Goal: Complete application form

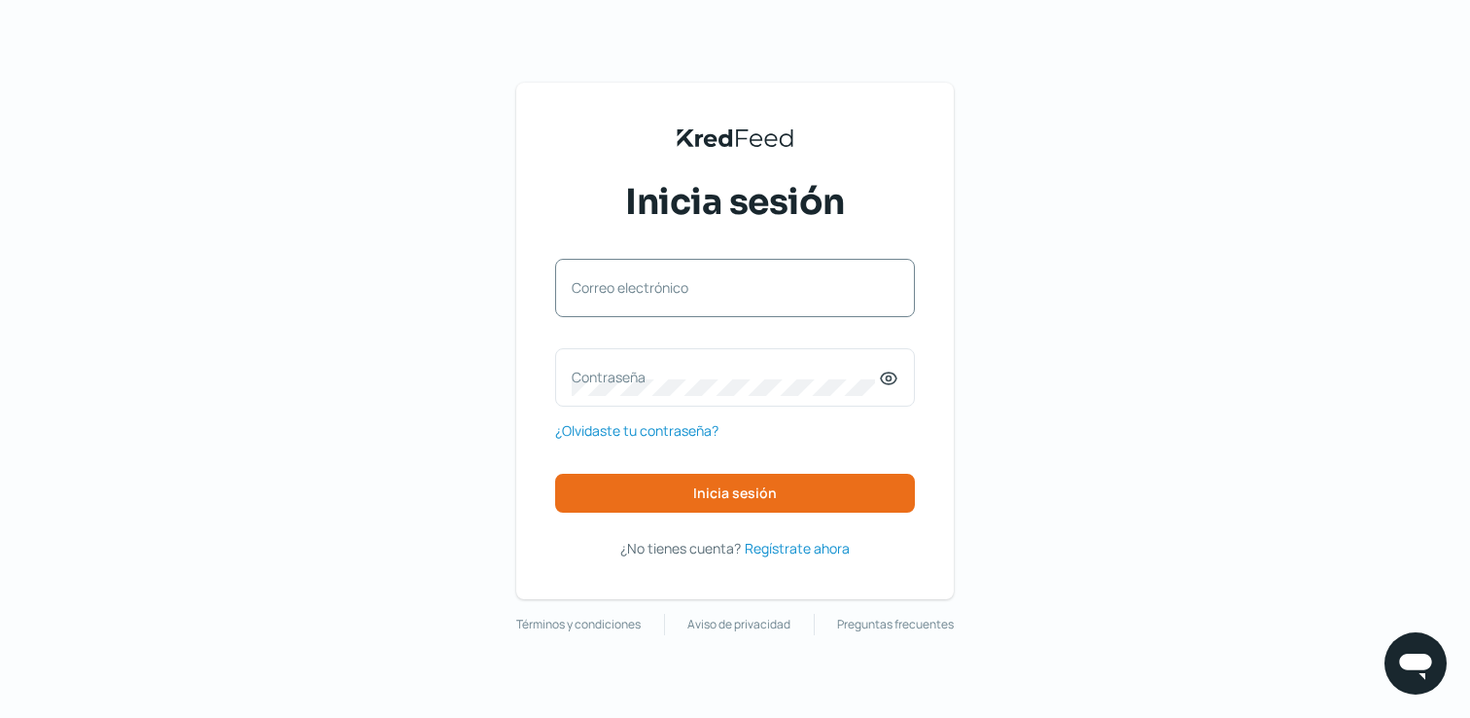
click at [738, 291] on label "Correo electrónico" at bounding box center [725, 287] width 307 height 18
click at [738, 291] on input "Correo electrónico" at bounding box center [735, 298] width 327 height 18
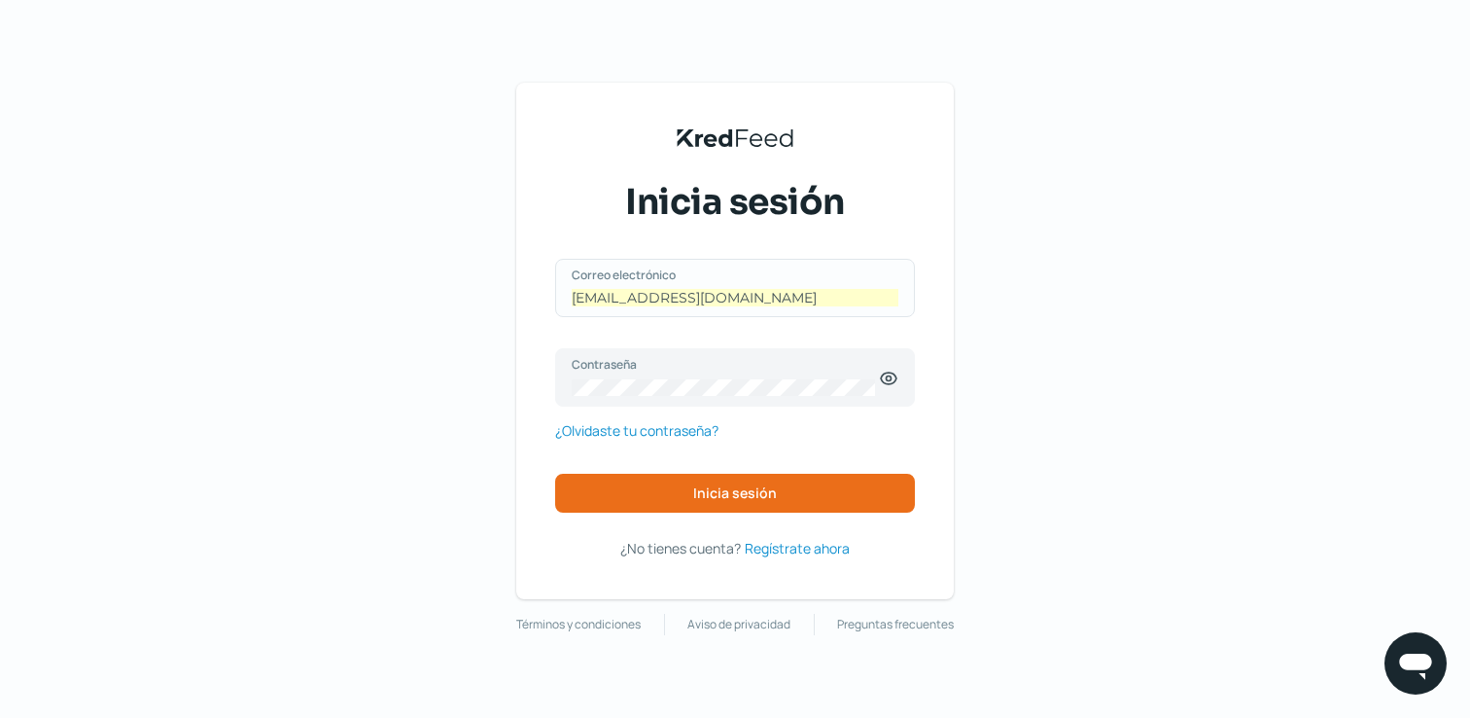
click at [790, 294] on input "[EMAIL_ADDRESS][DOMAIN_NAME]" at bounding box center [735, 298] width 327 height 18
click at [797, 284] on div "contailidad@ Correo electrónico" at bounding box center [735, 288] width 360 height 58
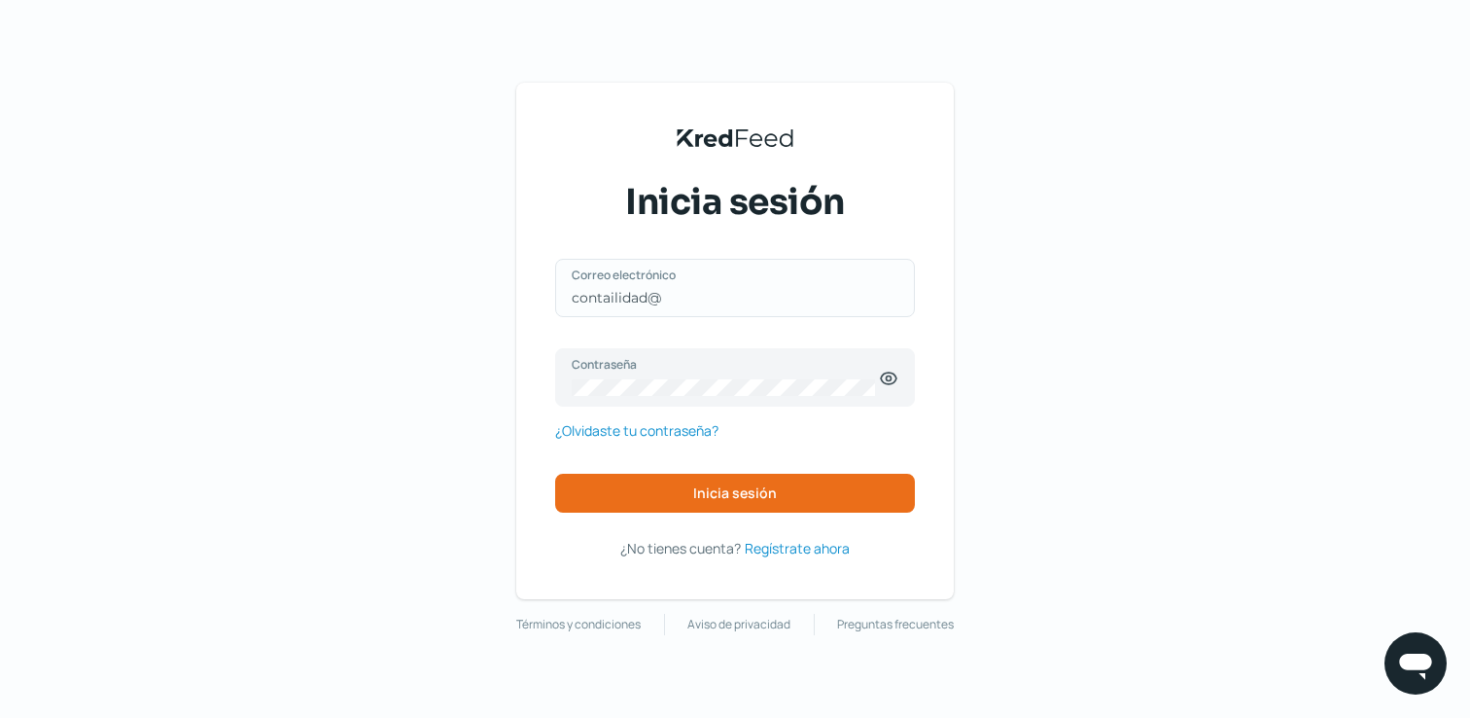
click at [797, 284] on div "contailidad@ Correo electrónico" at bounding box center [735, 288] width 360 height 58
click at [759, 298] on input "contailidad@" at bounding box center [735, 298] width 327 height 18
drag, startPoint x: 718, startPoint y: 298, endPoint x: 553, endPoint y: 296, distance: 164.3
click at [553, 296] on div "KredFeed's Black Logo Inicia sesión contailidad@ Correo electrónico Contraseña …" at bounding box center [735, 341] width 438 height 516
paste input "[EMAIL_ADDRESS][DOMAIN_NAME]"
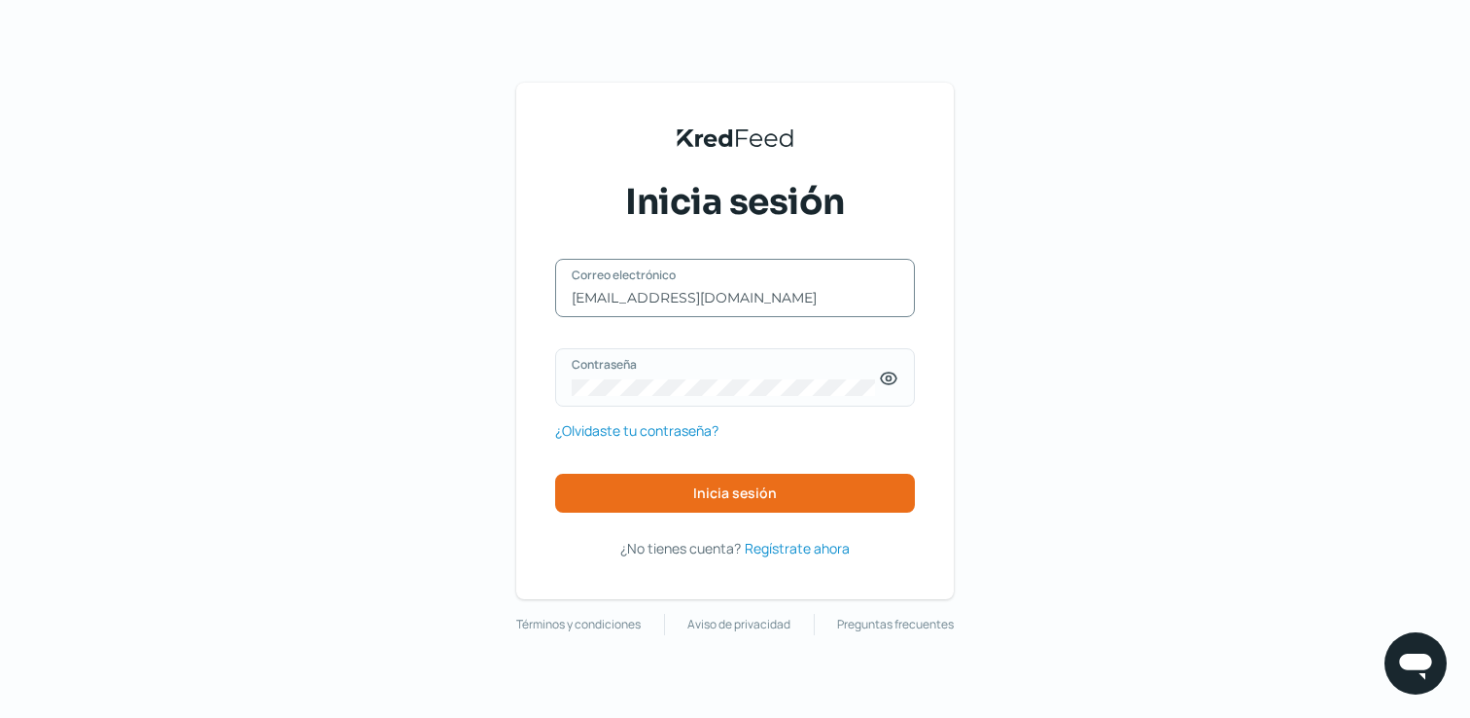
type input "[EMAIL_ADDRESS][DOMAIN_NAME]"
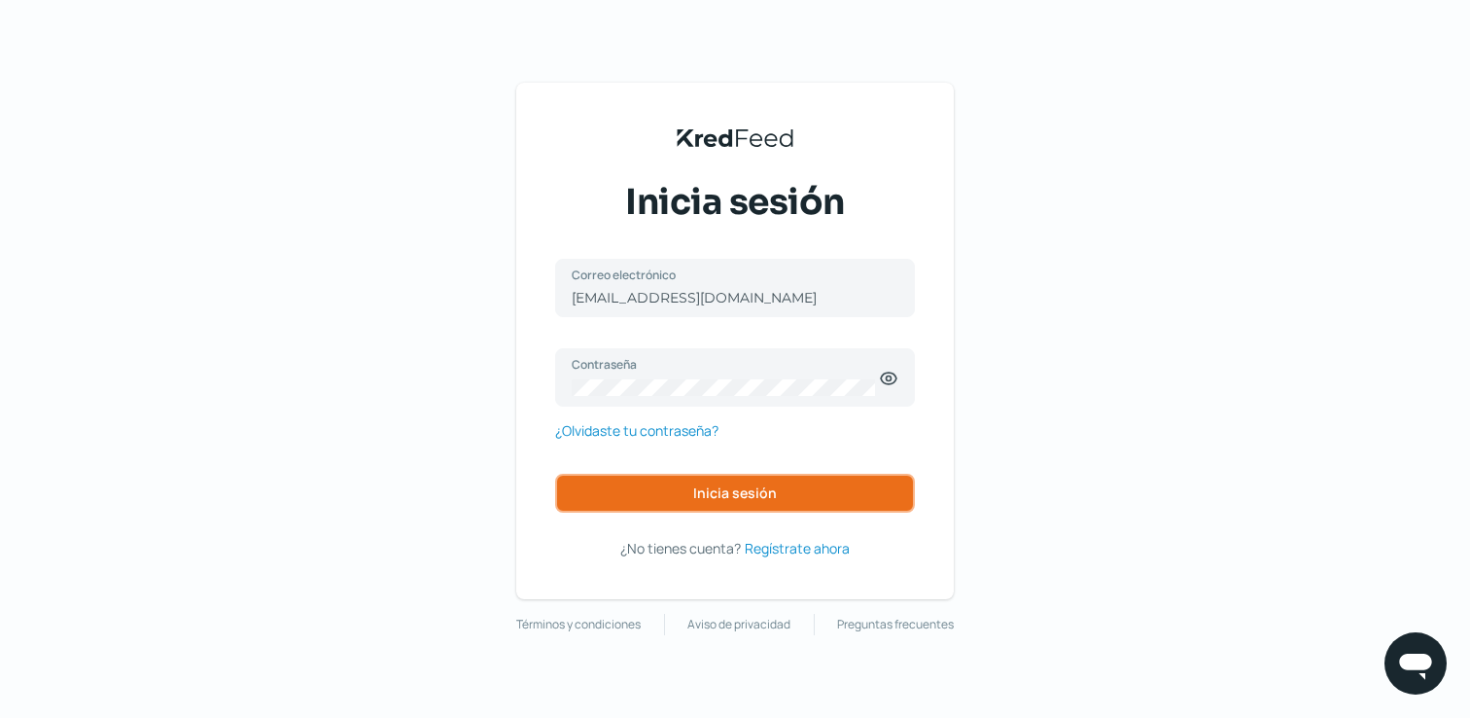
click at [747, 494] on span "Inicia sesión" at bounding box center [735, 493] width 84 height 14
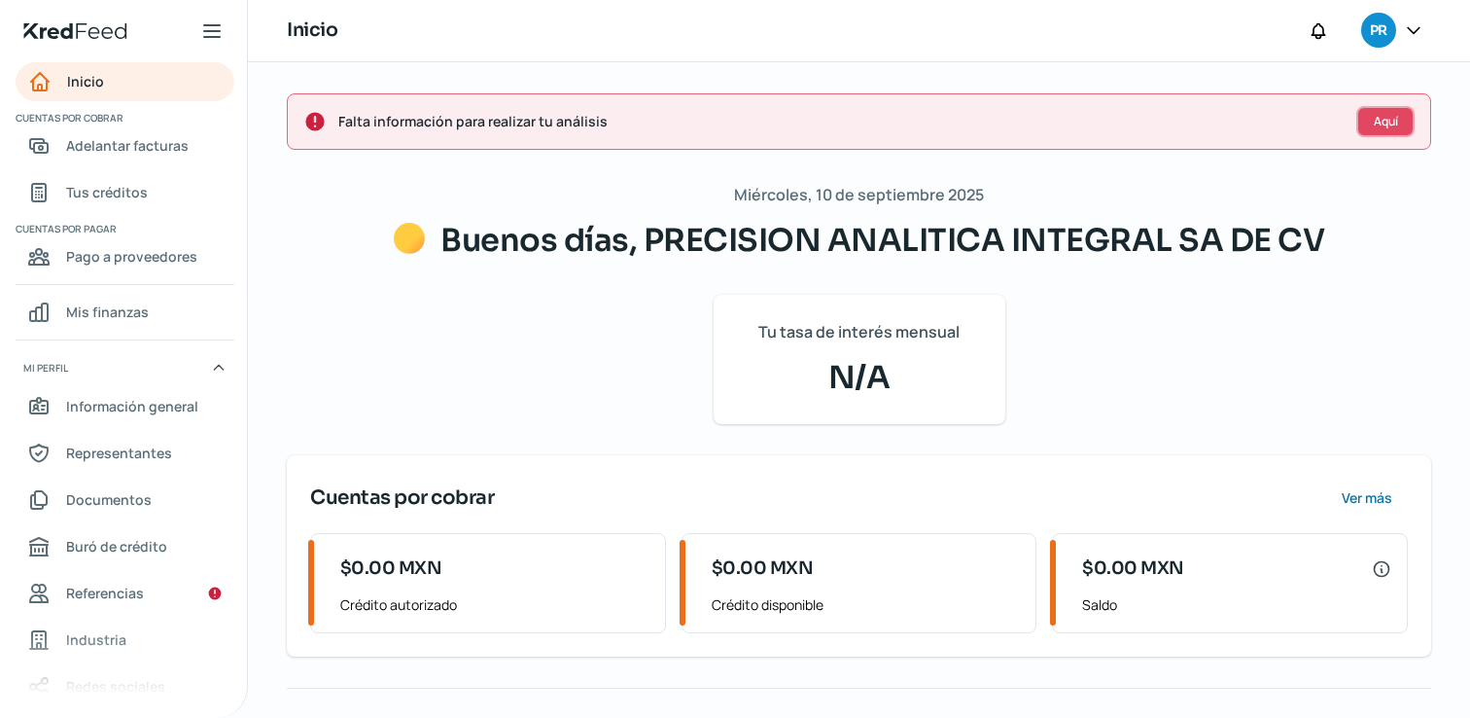
click at [1377, 116] on span "Aquí" at bounding box center [1386, 122] width 24 height 12
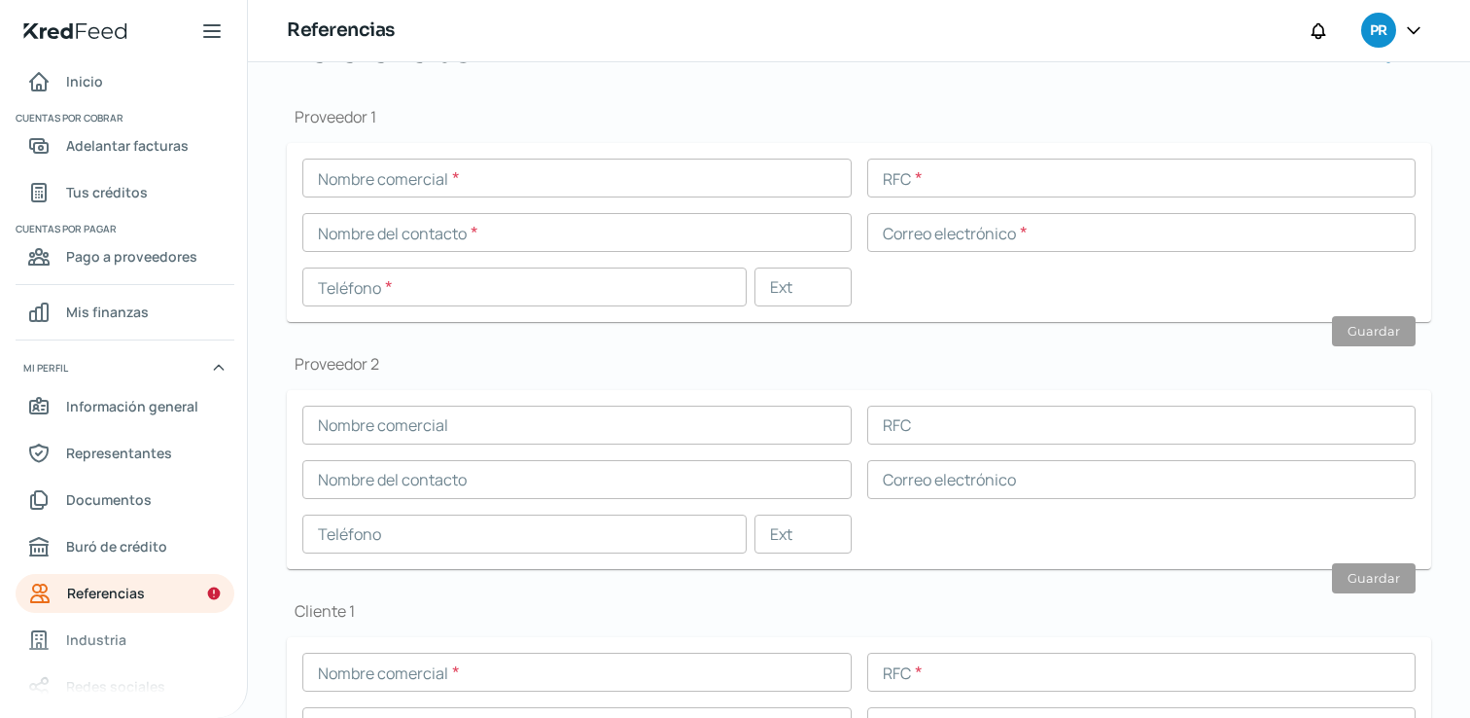
scroll to position [182, 0]
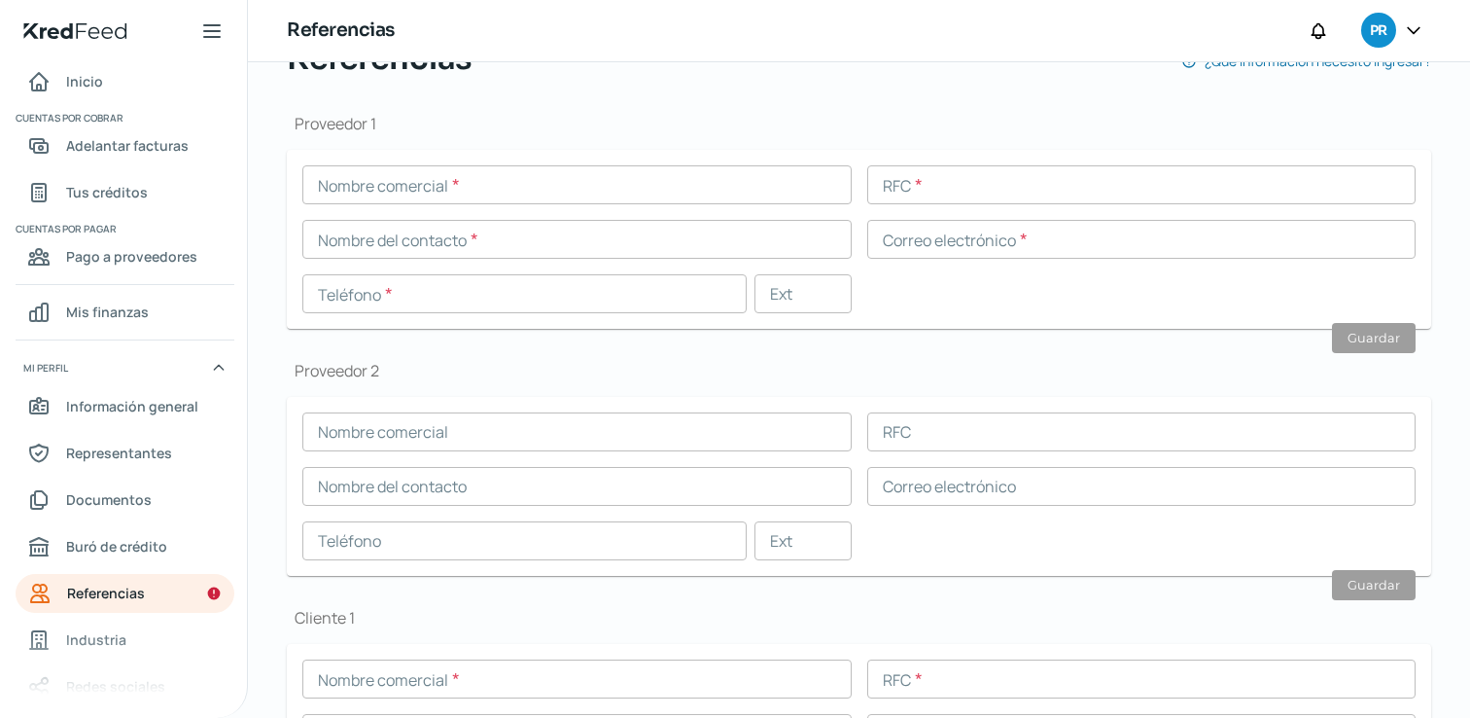
click at [641, 261] on div "Nombre comercial * RFC * Nombre del contacto * Correo electrónico * Teléfono * …" at bounding box center [858, 239] width 1113 height 148
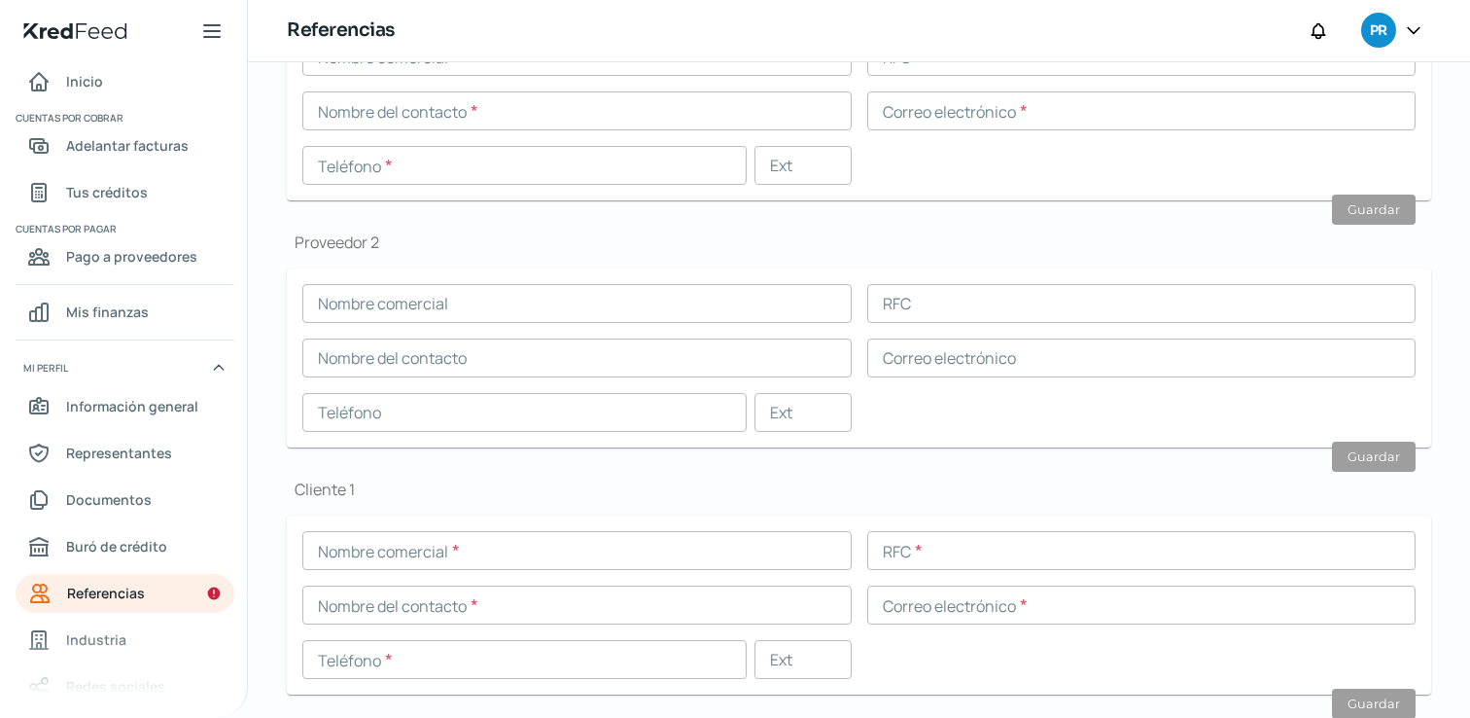
scroll to position [342, 0]
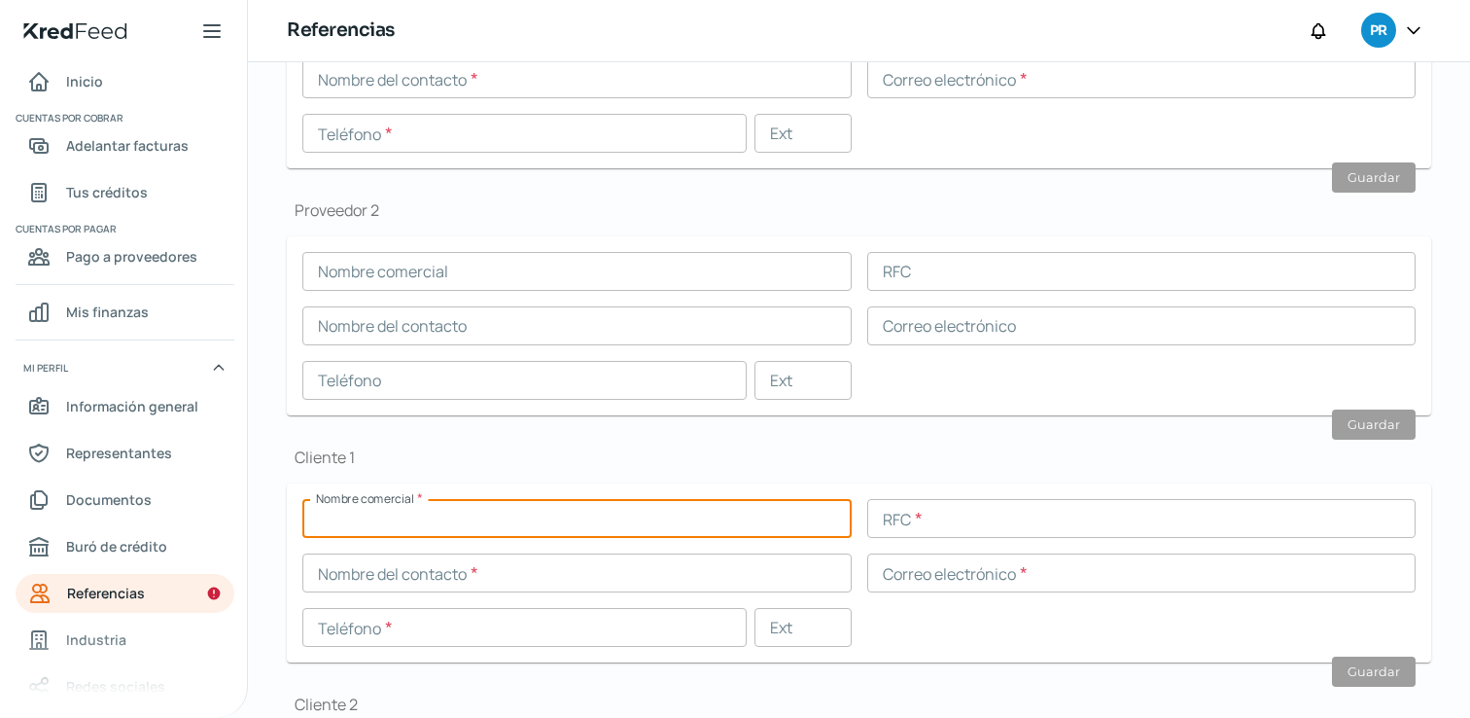
click at [585, 526] on input "text" at bounding box center [576, 518] width 549 height 39
paste input "Ing.[PERSON_NAME]"
type input "Ing.[PERSON_NAME]"
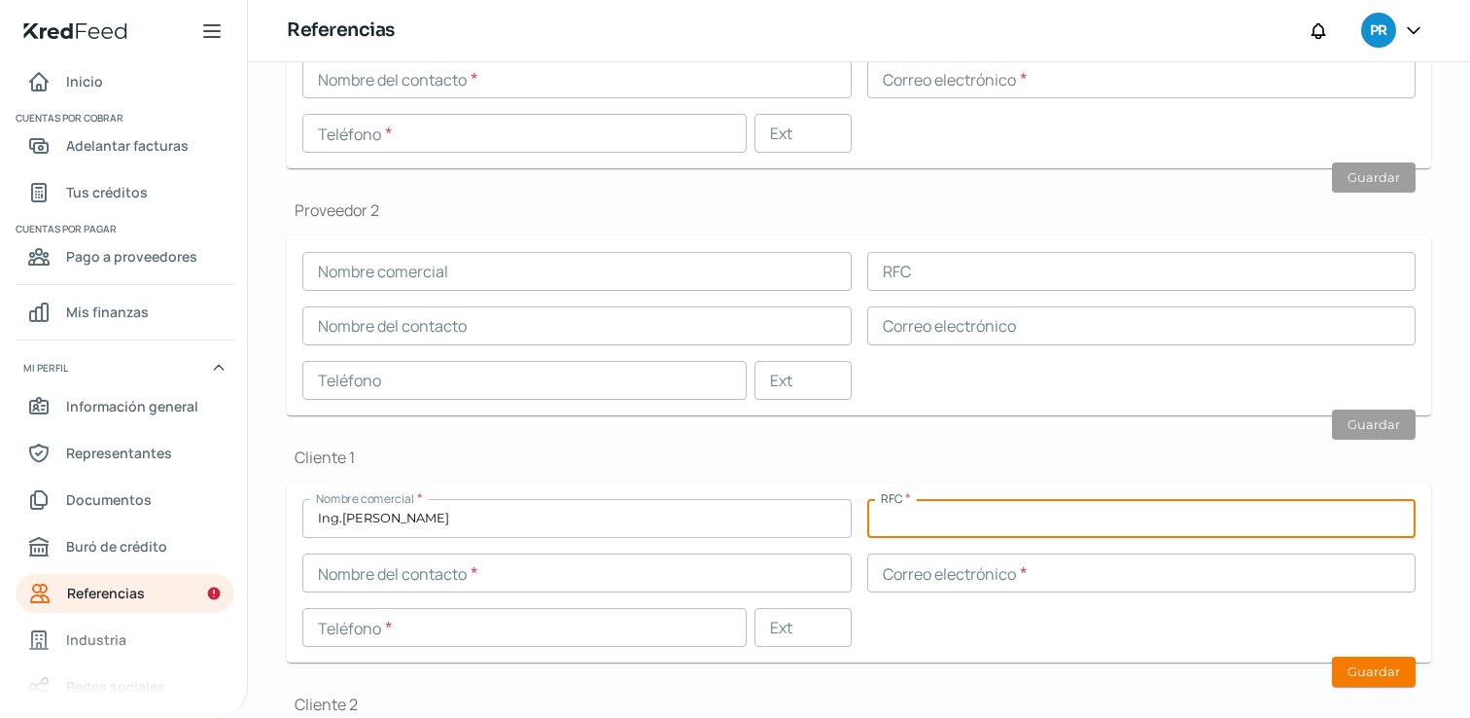
click at [980, 510] on input "text" at bounding box center [1141, 518] width 549 height 39
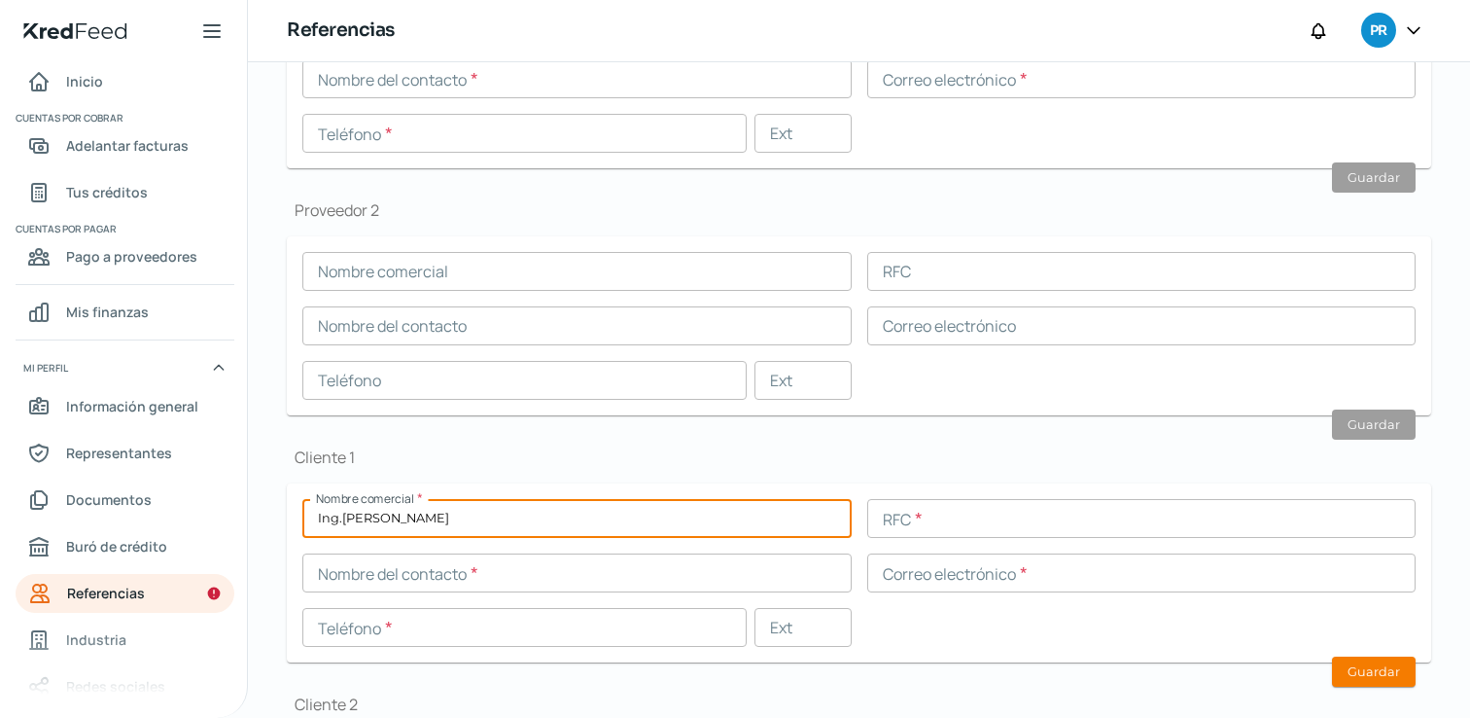
drag, startPoint x: 495, startPoint y: 531, endPoint x: 293, endPoint y: 518, distance: 202.6
click at [293, 518] on form "Nombre comercial * Ing.[PERSON_NAME] RFC * Nombre del contacto * Correo electró…" at bounding box center [859, 572] width 1144 height 179
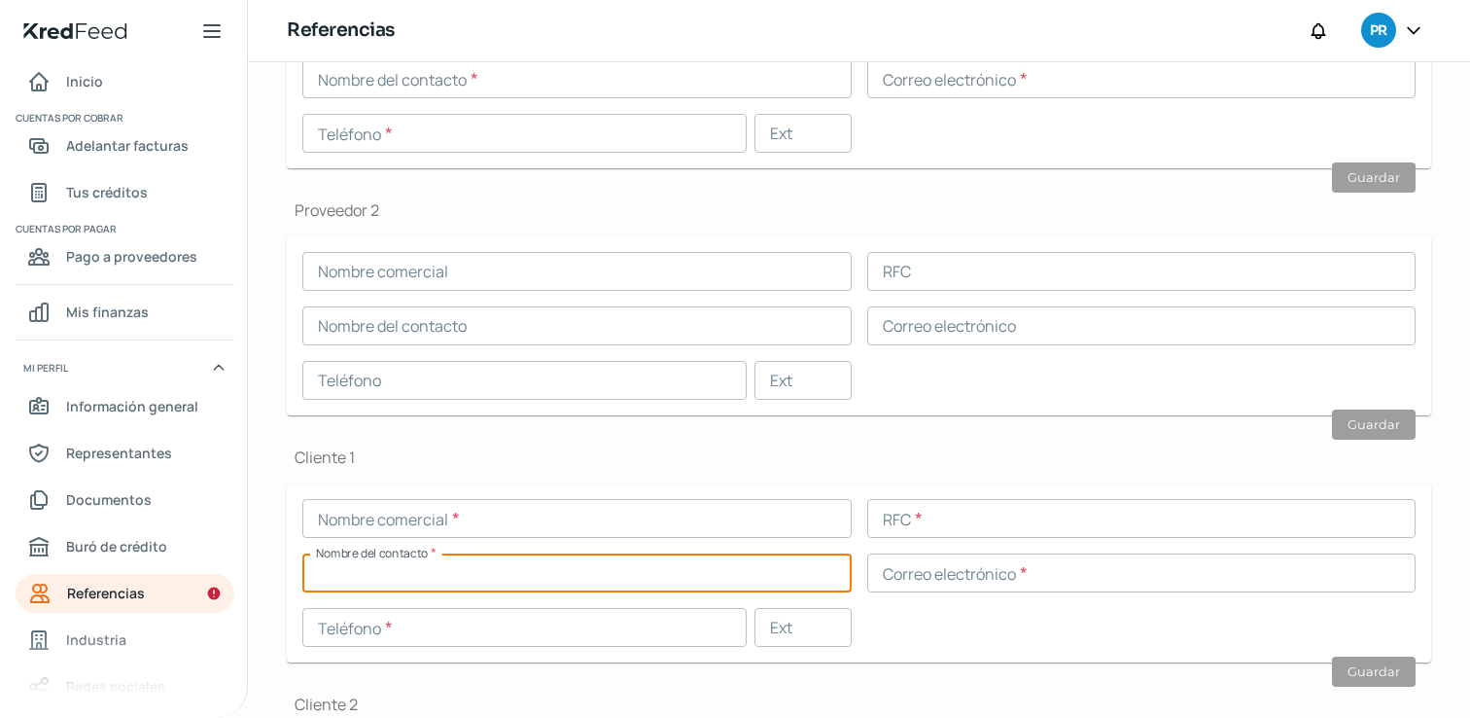
click at [367, 562] on input "text" at bounding box center [576, 572] width 549 height 39
paste input "Ing.[PERSON_NAME]"
type input "Ing.[PERSON_NAME]"
click at [411, 510] on input "text" at bounding box center [576, 518] width 549 height 39
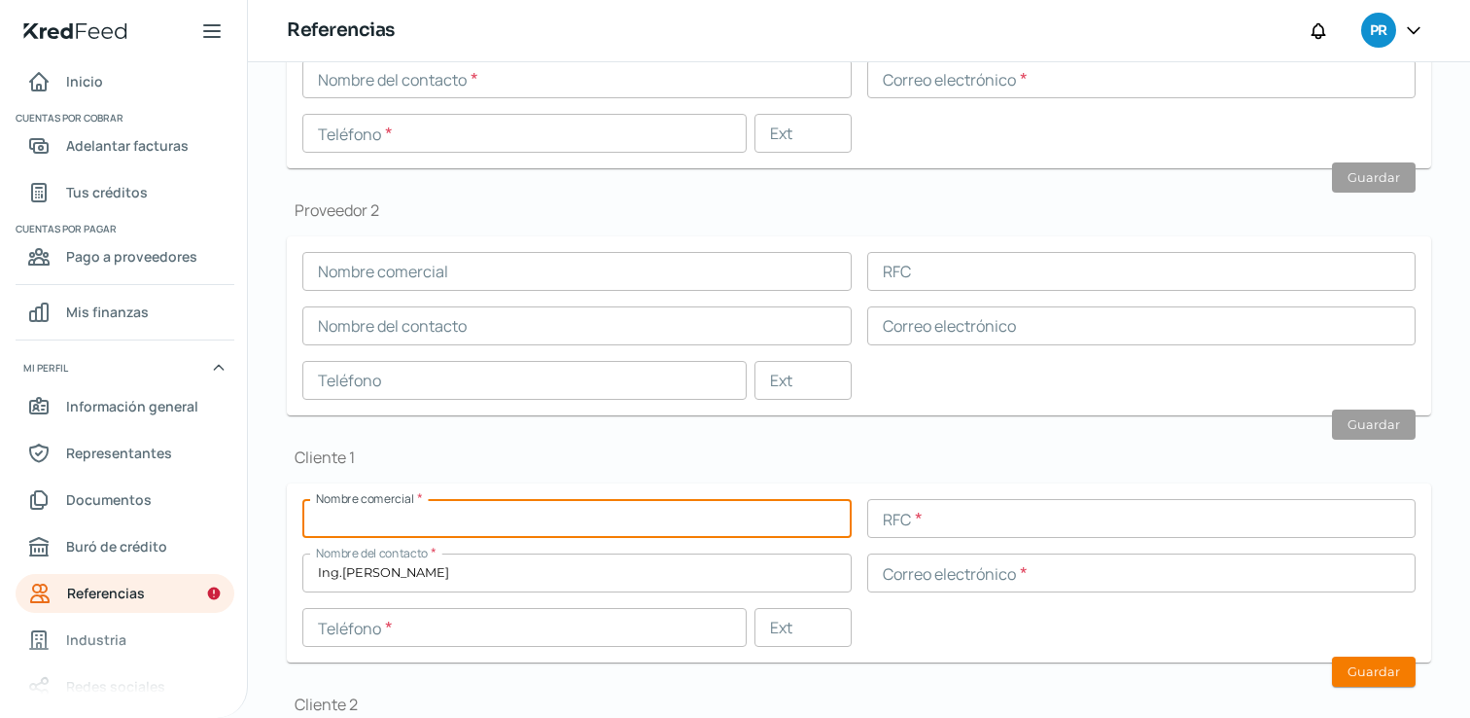
type input "C"
type input "Hoteles City Express"
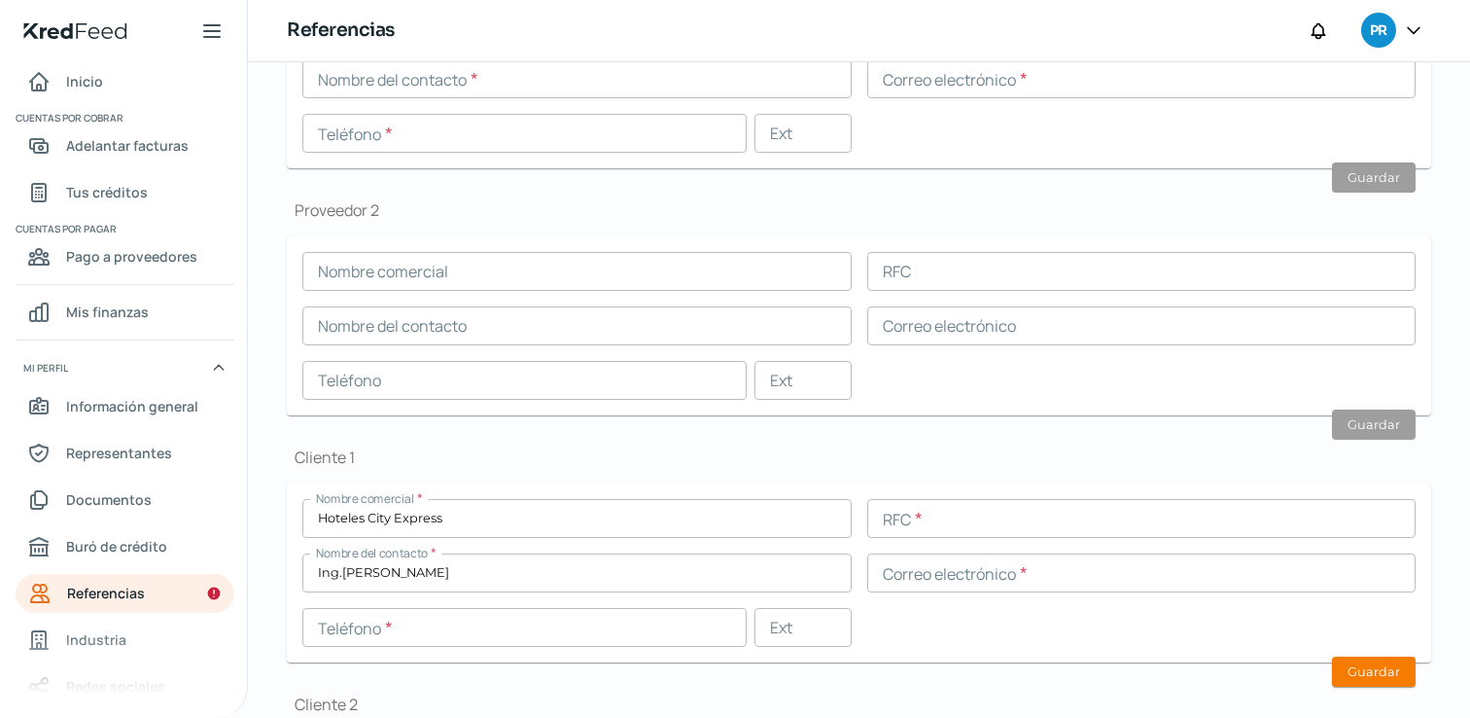
click at [613, 472] on div "Cliente 1 Nombre comercial * Hoteles City Express RFC * Nombre del contacto * I…" at bounding box center [859, 554] width 1144 height 216
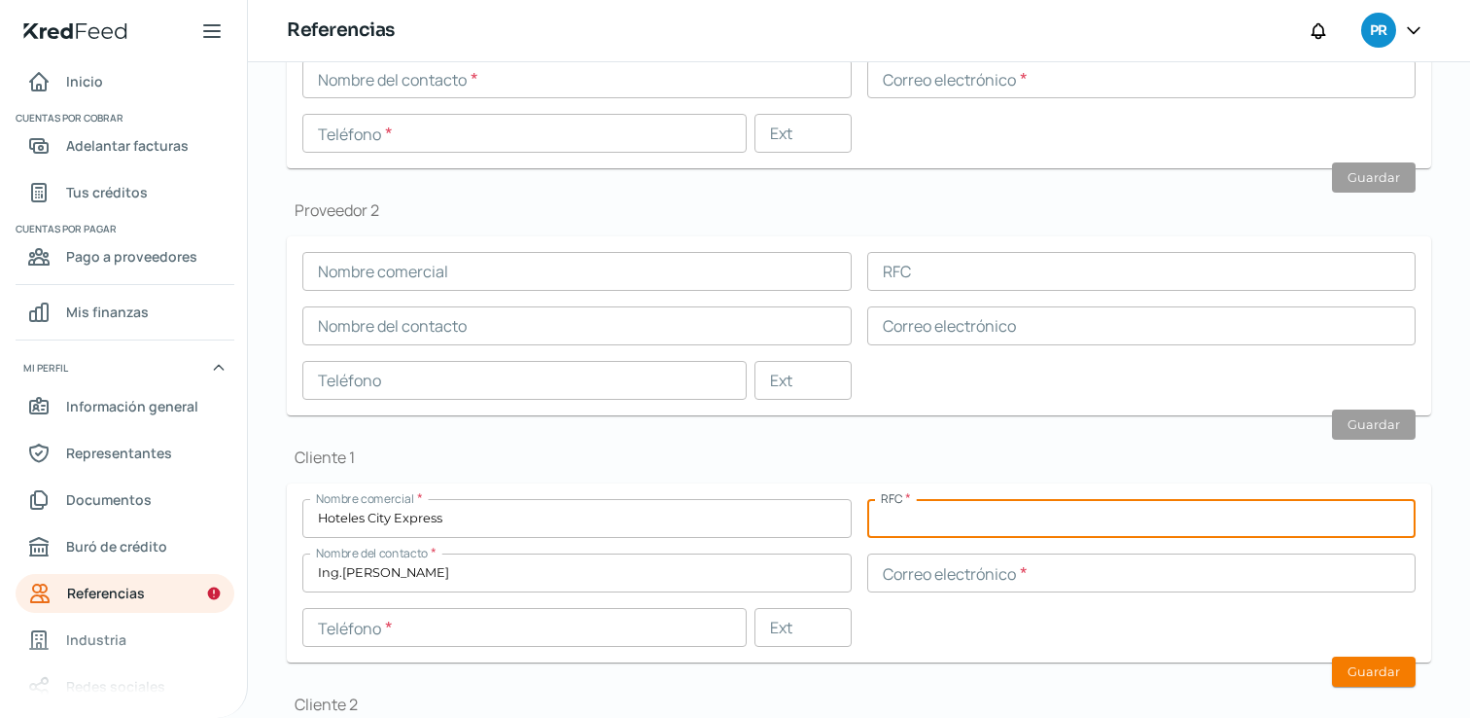
click at [967, 512] on input "text" at bounding box center [1141, 518] width 549 height 39
paste input "SCC171019SQ7"
type input "SCC171019SQ7"
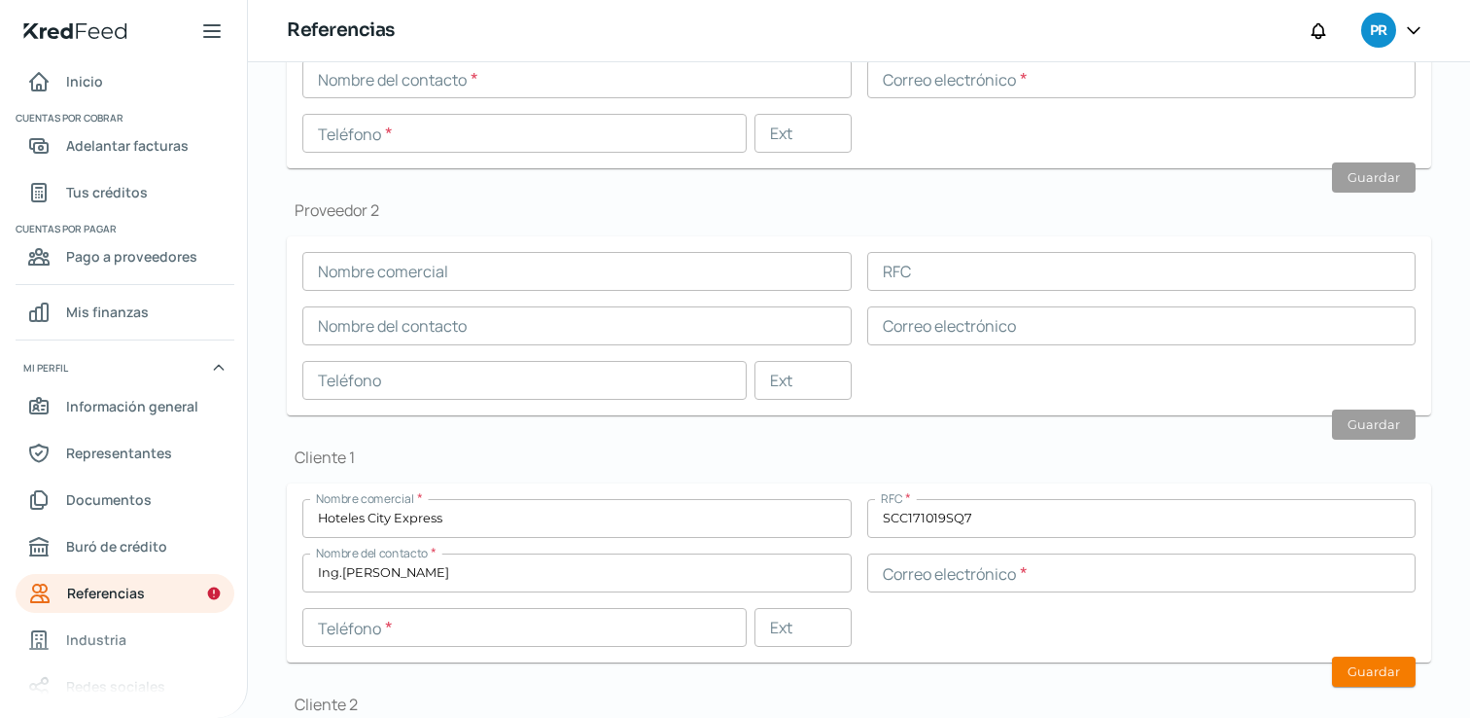
click at [936, 473] on div "Cliente 1 Nombre comercial * Hoteles City Express RFC * SCC171019SQ7 Nombre del…" at bounding box center [859, 554] width 1144 height 216
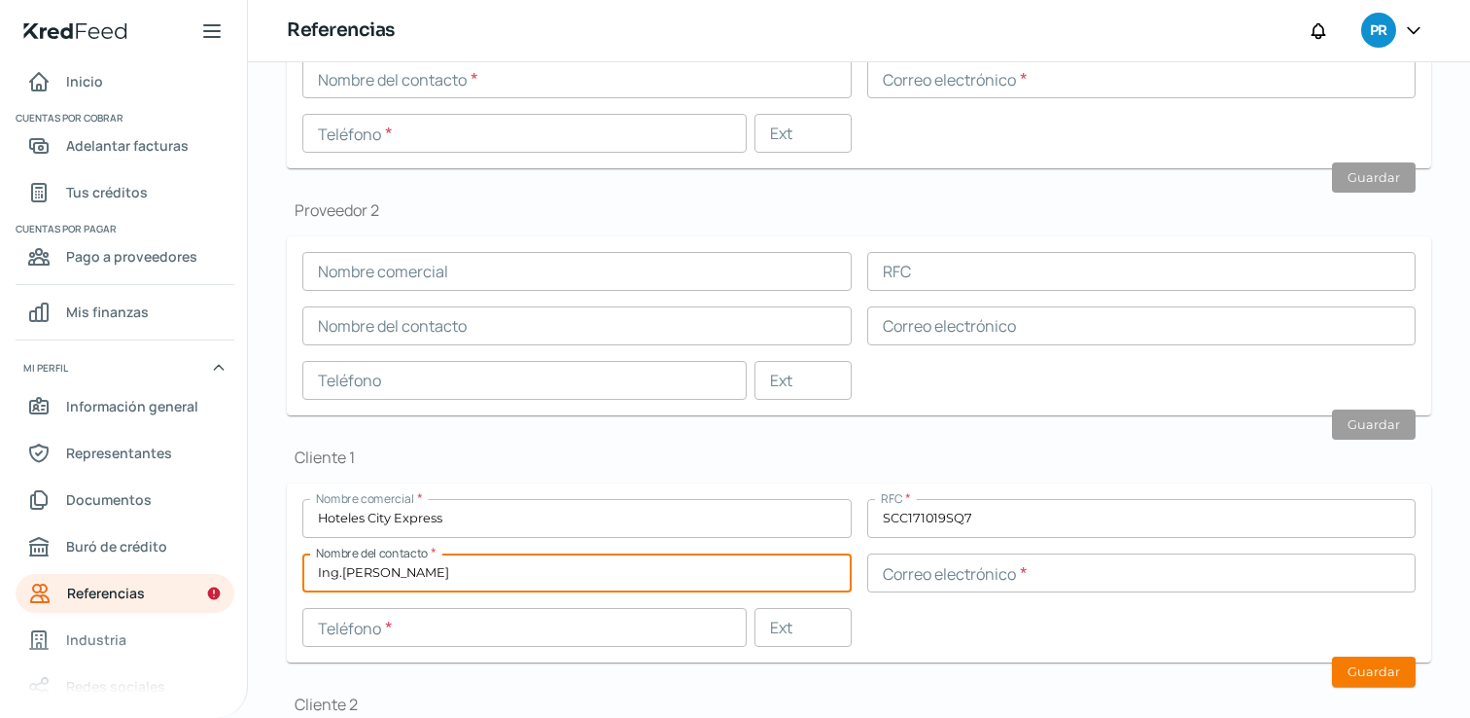
drag, startPoint x: 485, startPoint y: 581, endPoint x: 303, endPoint y: 570, distance: 182.2
click at [303, 570] on input "Ing.[PERSON_NAME]" at bounding box center [576, 572] width 549 height 39
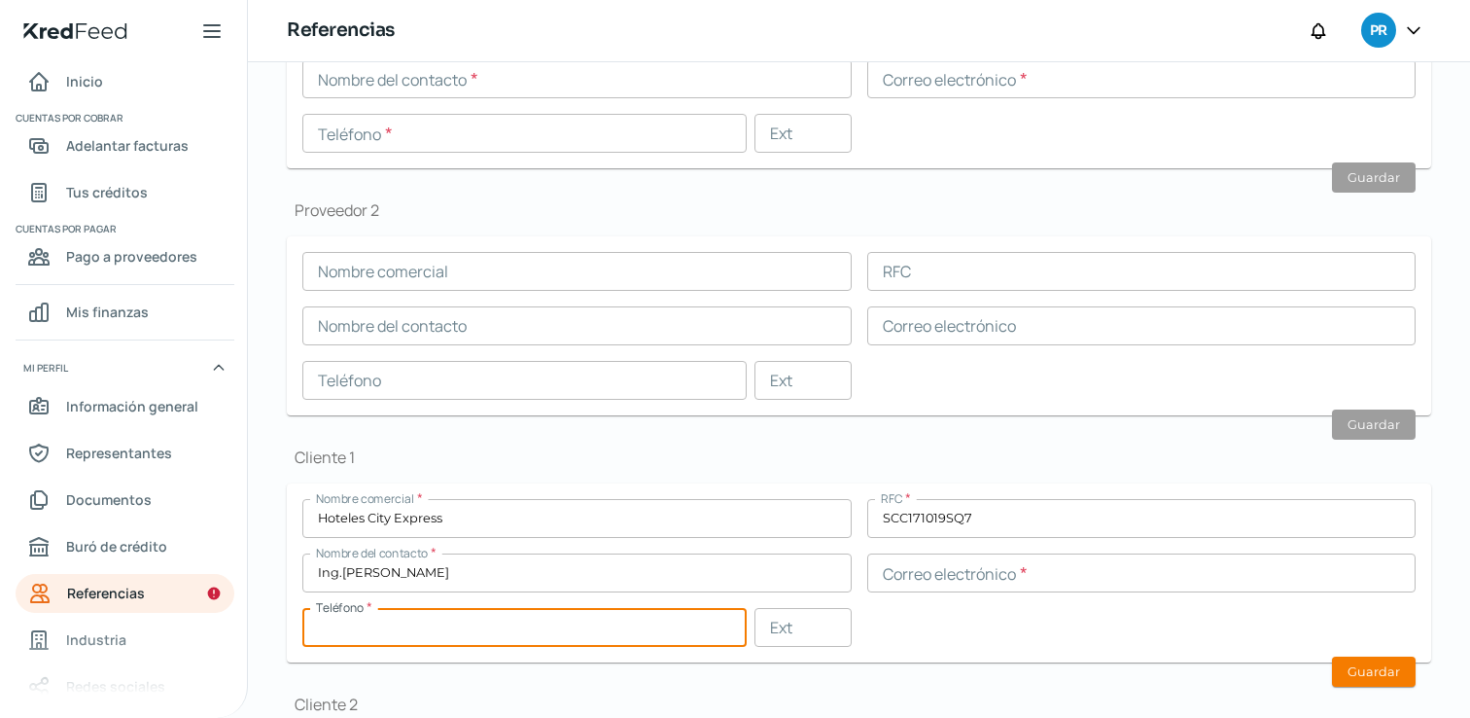
click at [598, 614] on input "text" at bounding box center [524, 627] width 444 height 39
paste input "25 - 5524 - 9805"
click at [1034, 621] on div "Nombre comercial * Hoteles City Express RFC * SCC171019SQ7 Nombre del contacto …" at bounding box center [858, 573] width 1113 height 148
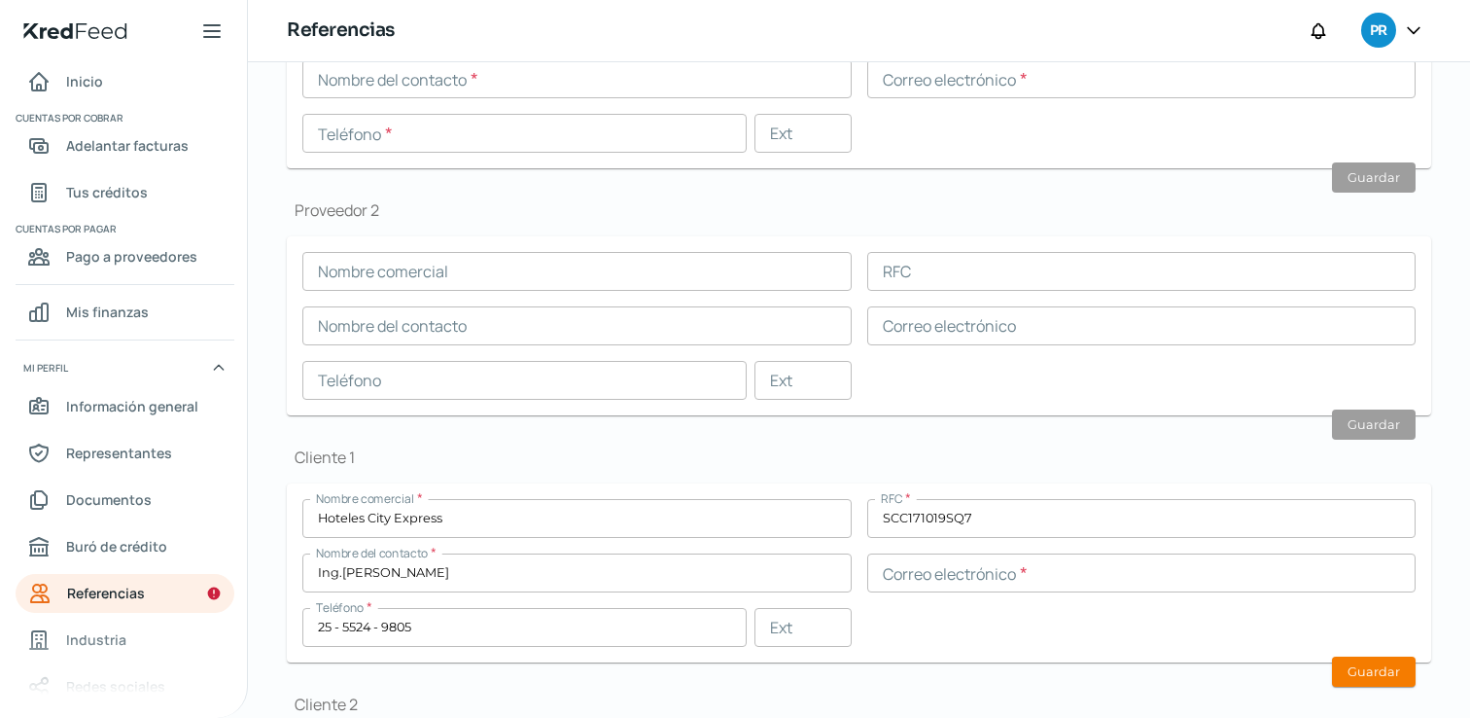
click at [325, 629] on input "25 - 5524 - 9805" at bounding box center [524, 627] width 444 height 39
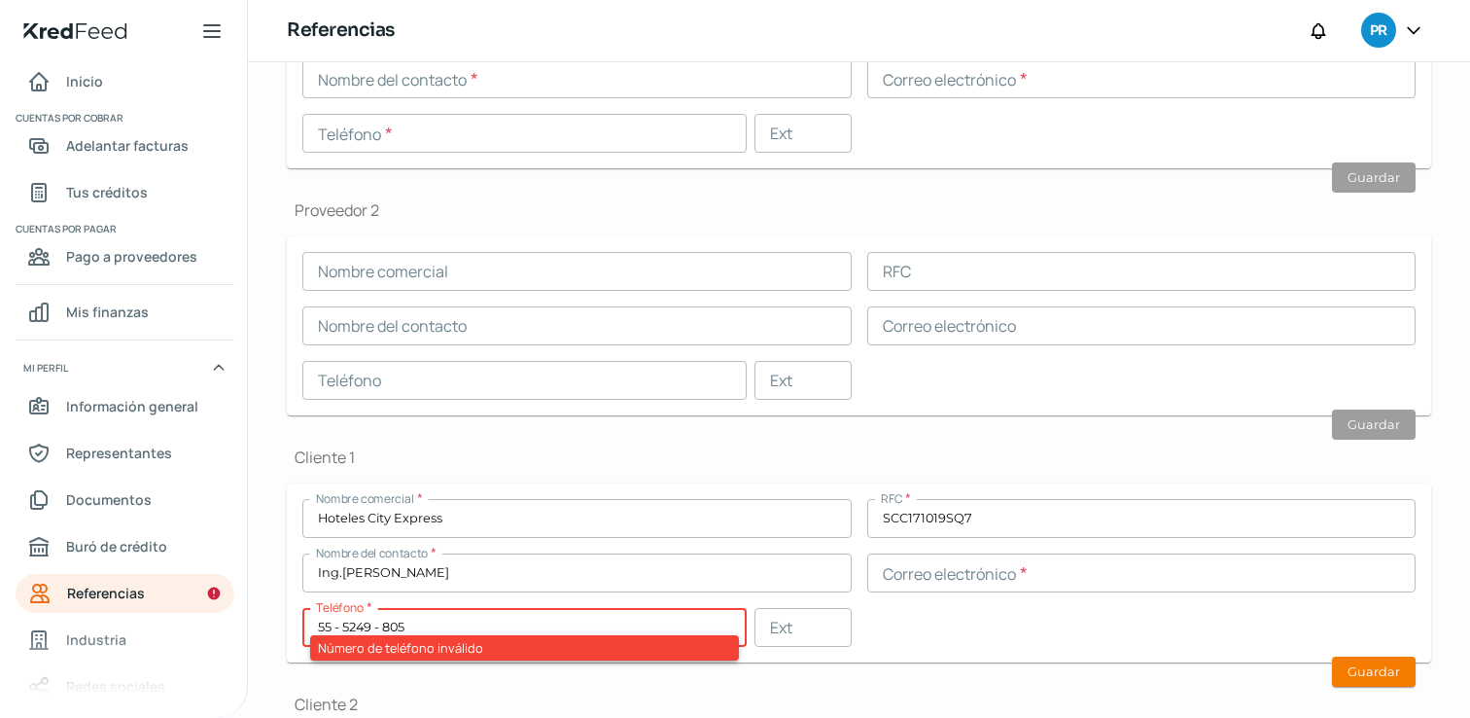
click at [509, 602] on div "Nombre comercial * Hoteles City Express RFC * SCC171019SQ7 Nombre del contacto …" at bounding box center [858, 573] width 1113 height 148
click at [496, 620] on input "55 - 5249 - 805" at bounding box center [524, 627] width 444 height 39
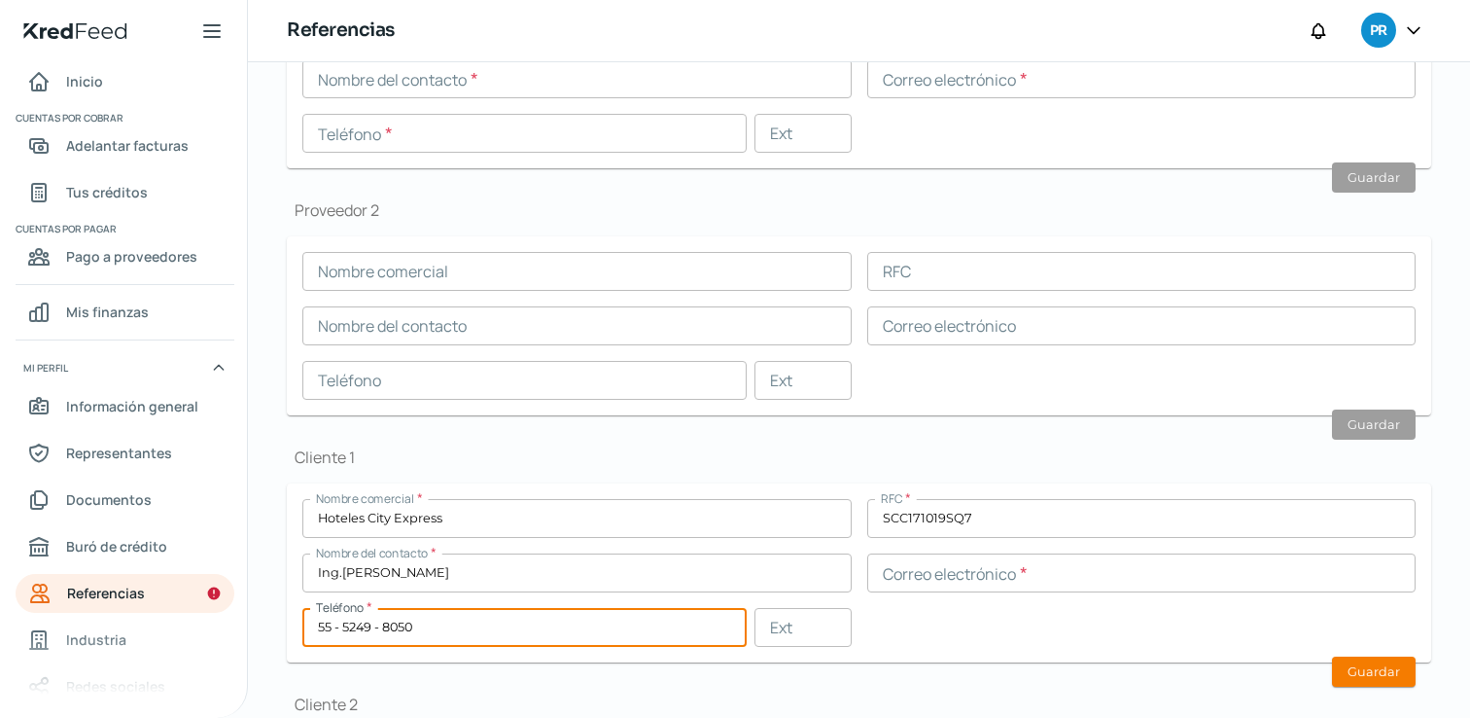
type input "55 - 5249 - 8050"
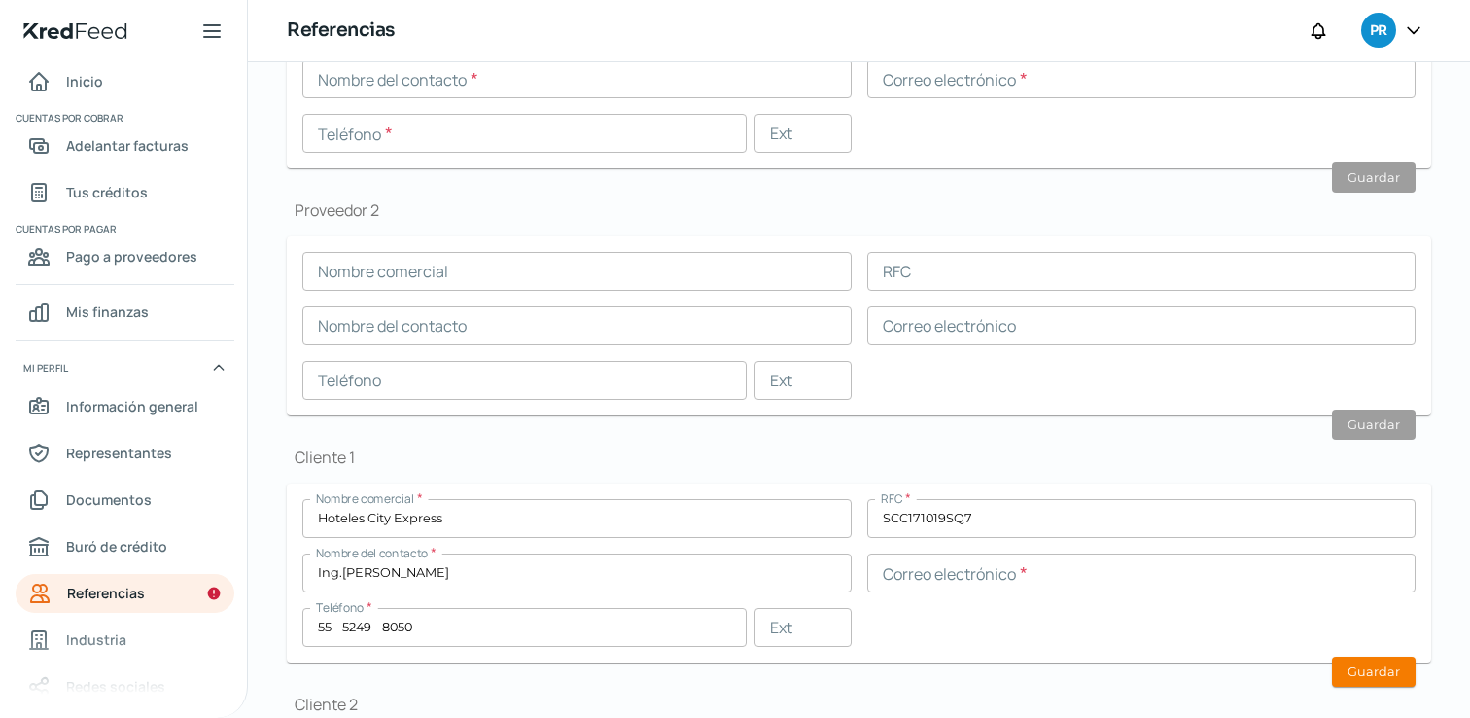
click at [947, 616] on div "Nombre comercial * Hoteles City Express RFC * SCC171019SQ7 Nombre del contacto …" at bounding box center [858, 573] width 1113 height 148
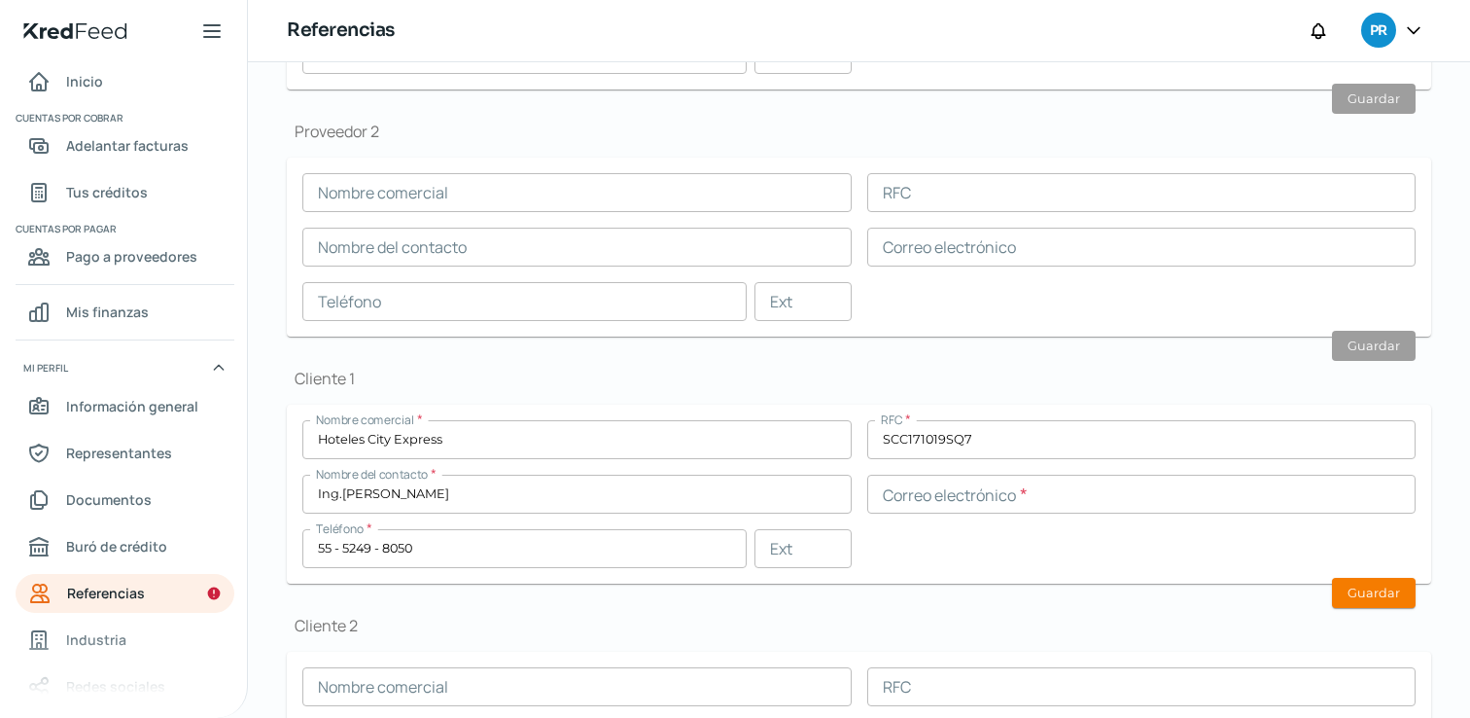
scroll to position [414, 0]
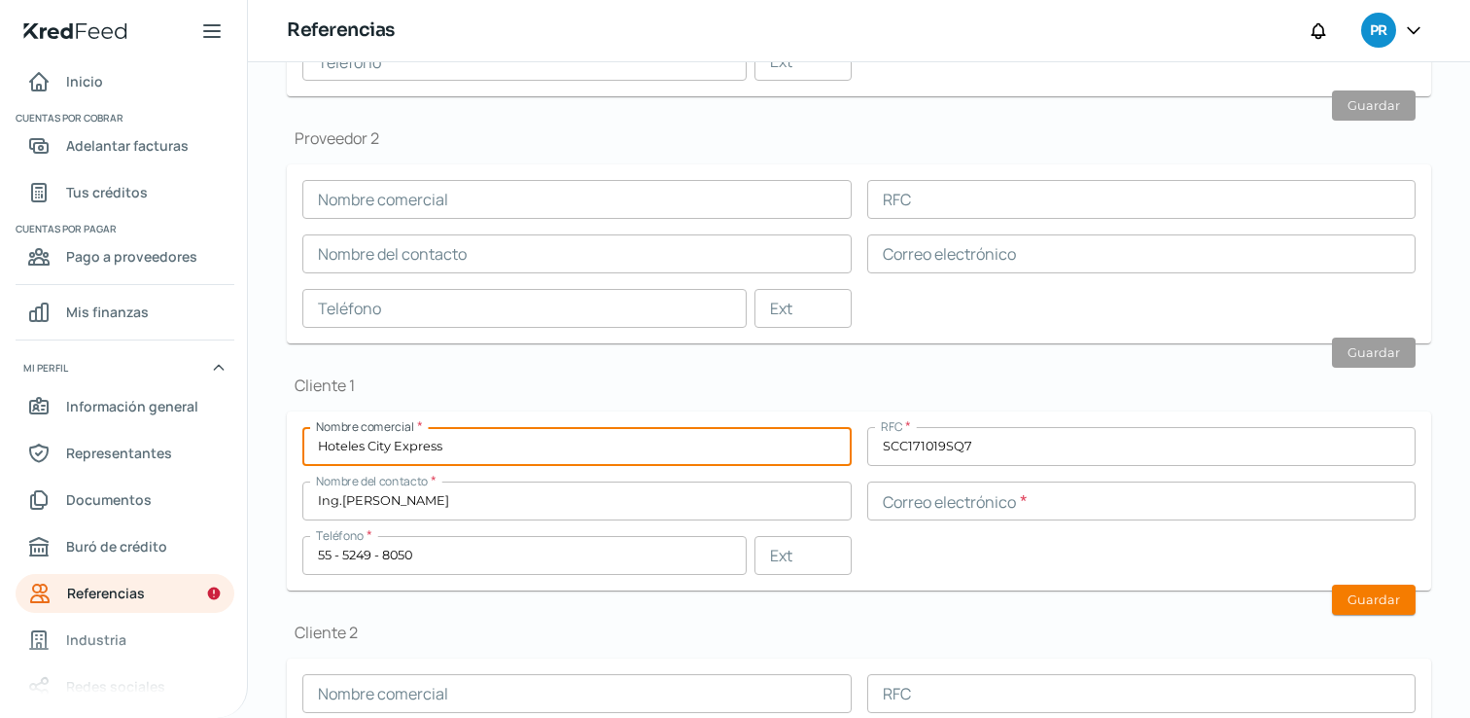
click at [460, 444] on input "Hoteles City Express" at bounding box center [576, 446] width 549 height 39
type input "Sport City"
click at [445, 507] on input "Ing.[PERSON_NAME]" at bounding box center [576, 500] width 549 height 39
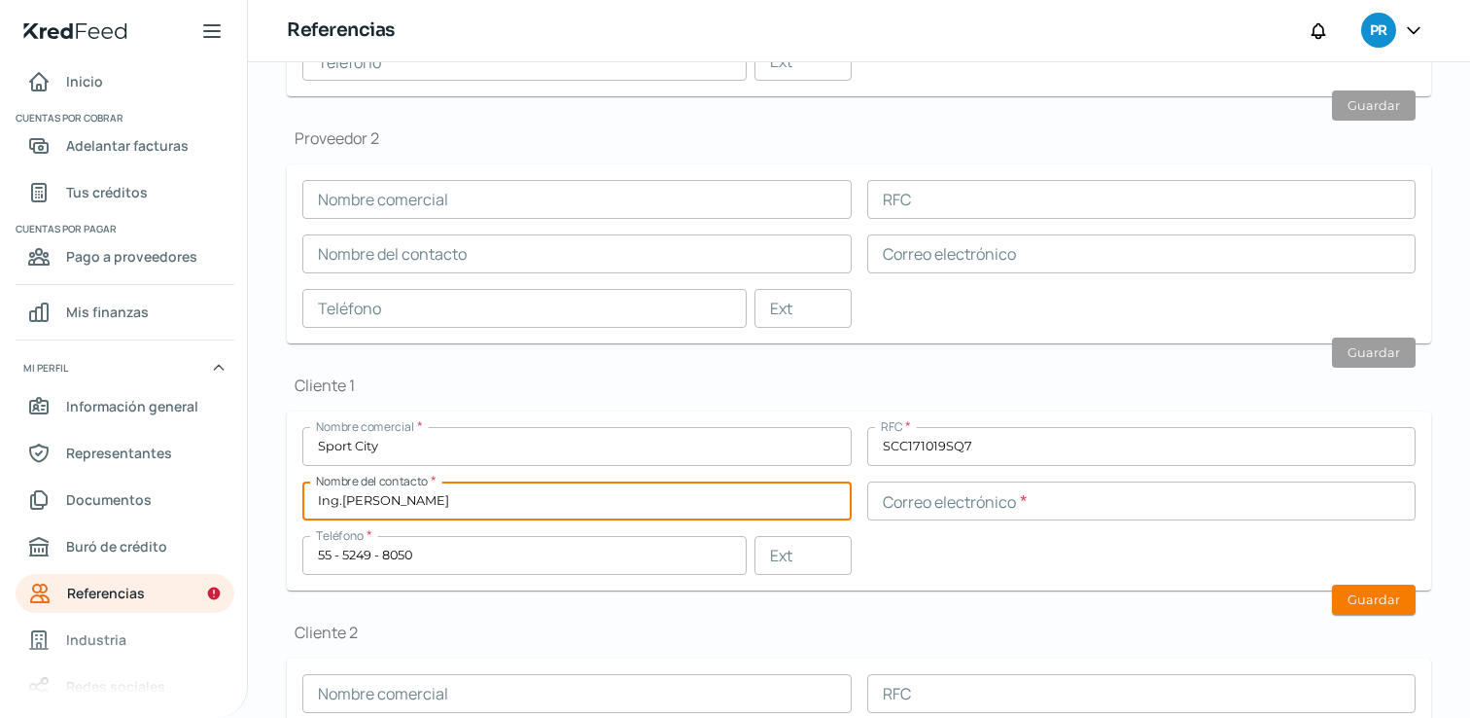
click at [445, 507] on input "Ing.[PERSON_NAME]" at bounding box center [576, 500] width 549 height 39
type input "[PERSON_NAME]"
click at [493, 557] on input "55 - 5249 - 8050" at bounding box center [524, 555] width 444 height 39
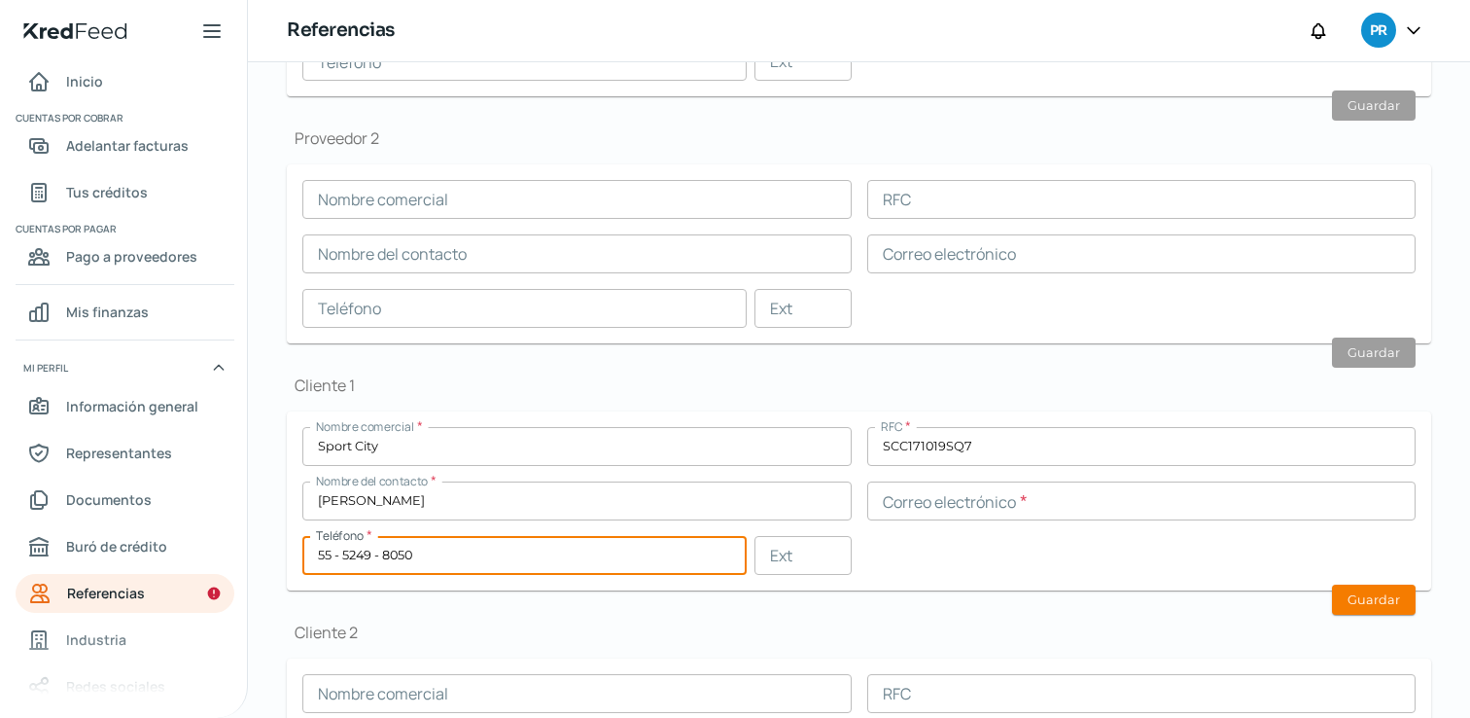
click at [493, 557] on input "55 - 5249 - 8050" at bounding box center [524, 555] width 444 height 39
paste input "8310 - 63"
type input "55 - 8310 - 6350"
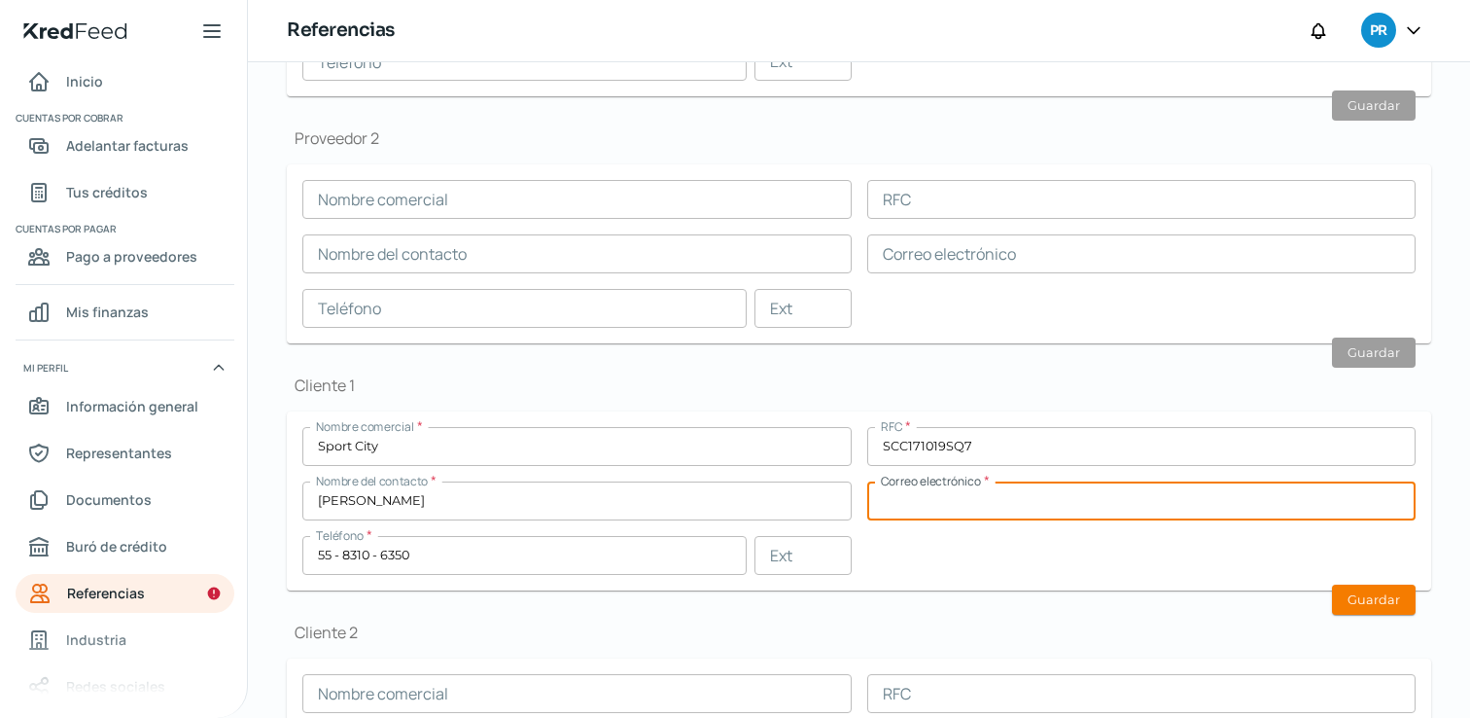
click at [968, 502] on input "text" at bounding box center [1141, 500] width 549 height 39
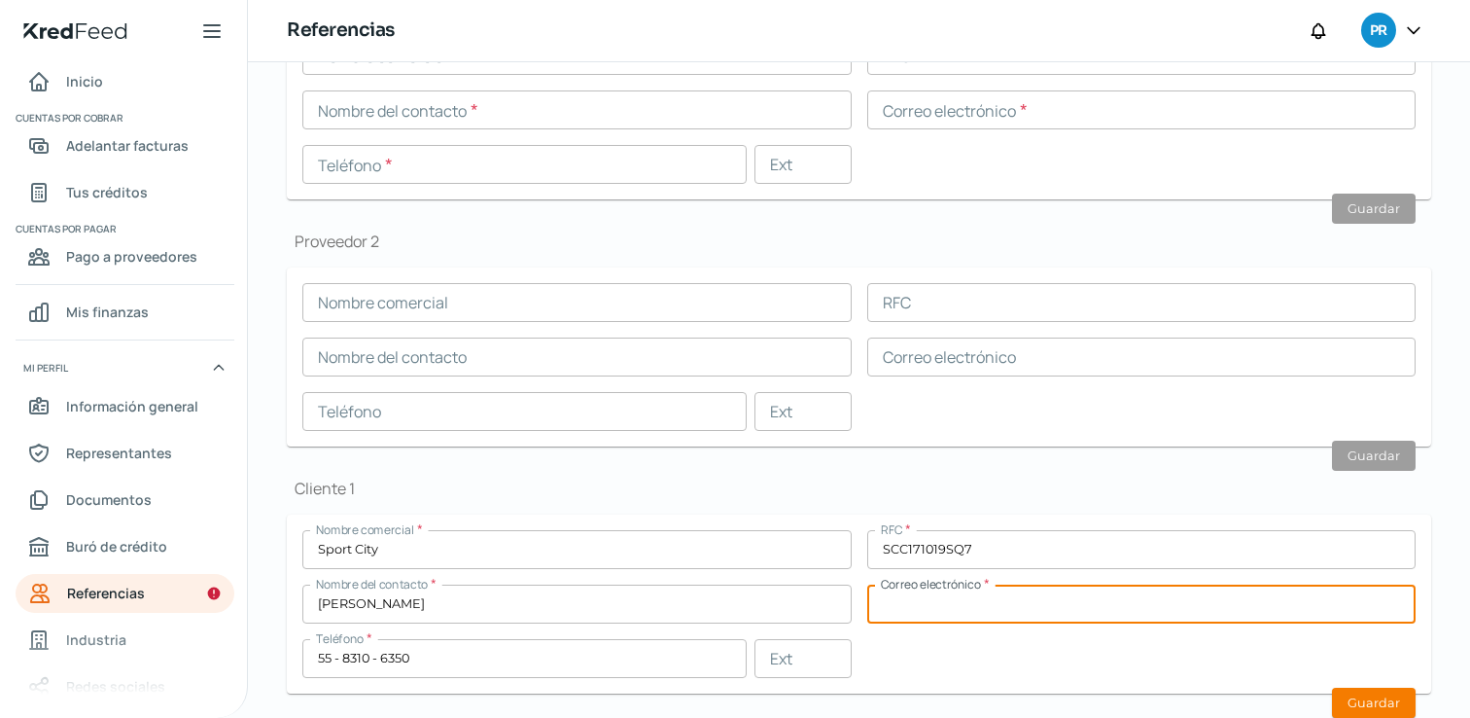
scroll to position [408, 0]
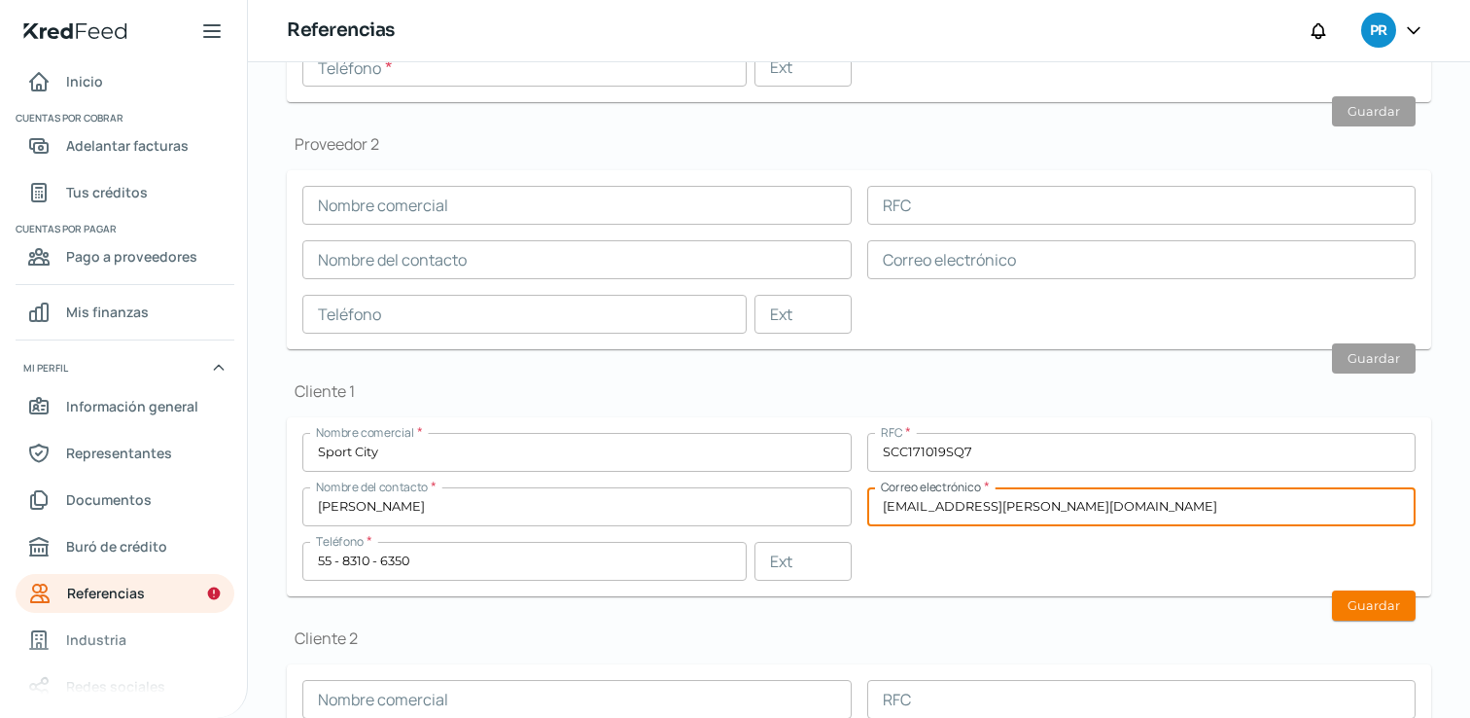
type input "[EMAIL_ADDRESS][PERSON_NAME][DOMAIN_NAME]"
click at [928, 586] on form "Nombre comercial * Sport City RFC * SCC171019SQ7 Nombre del contacto * [PERSON_…" at bounding box center [859, 506] width 1144 height 179
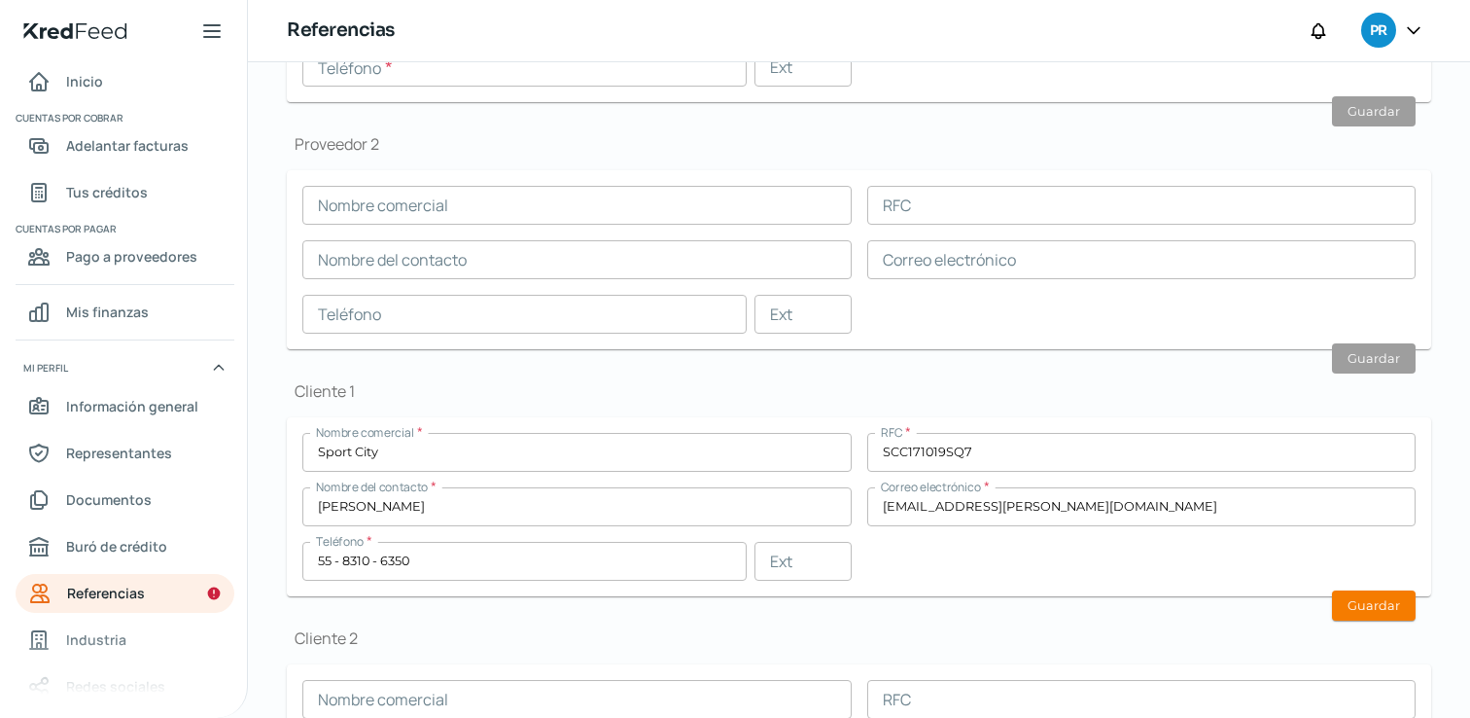
click at [1034, 457] on input "SCC171019SQ7" at bounding box center [1141, 452] width 549 height 39
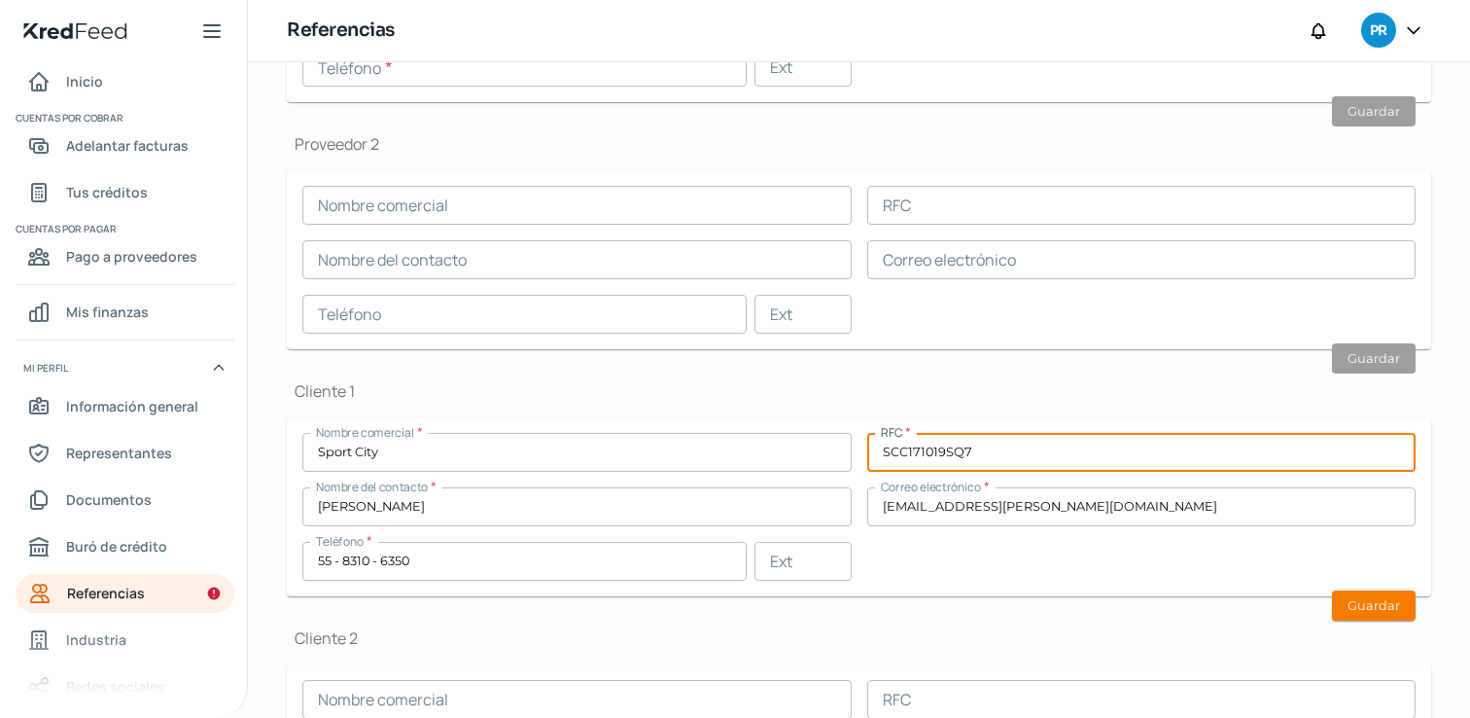
click at [1034, 457] on input "SCC171019SQ7" at bounding box center [1141, 452] width 549 height 39
paste input "SCI011114UY7"
type input "SCI011114UY7"
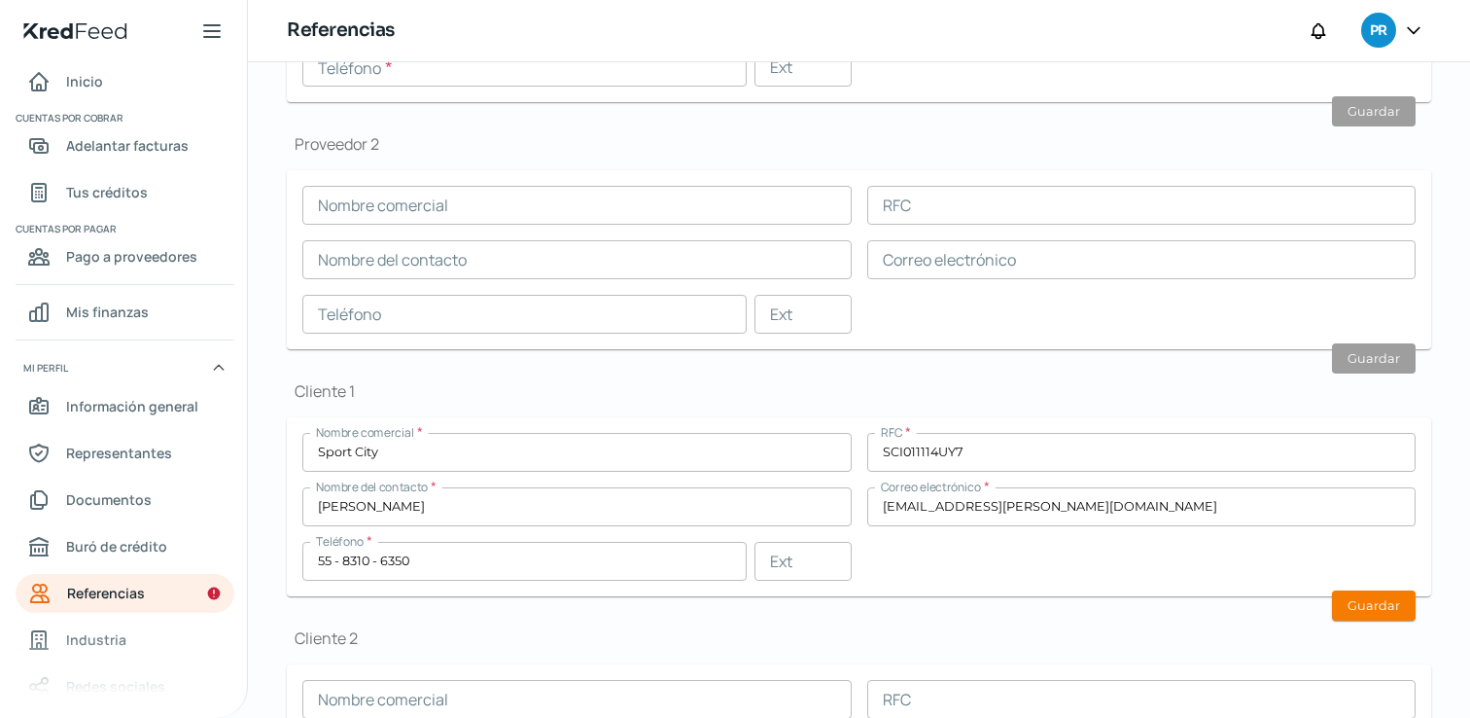
click at [1182, 575] on div "Nombre comercial * Sport City RFC * SCI011114UY7 Nombre del contacto * [PERSON_…" at bounding box center [858, 507] width 1113 height 148
click at [1369, 605] on button "Guardar" at bounding box center [1374, 605] width 84 height 30
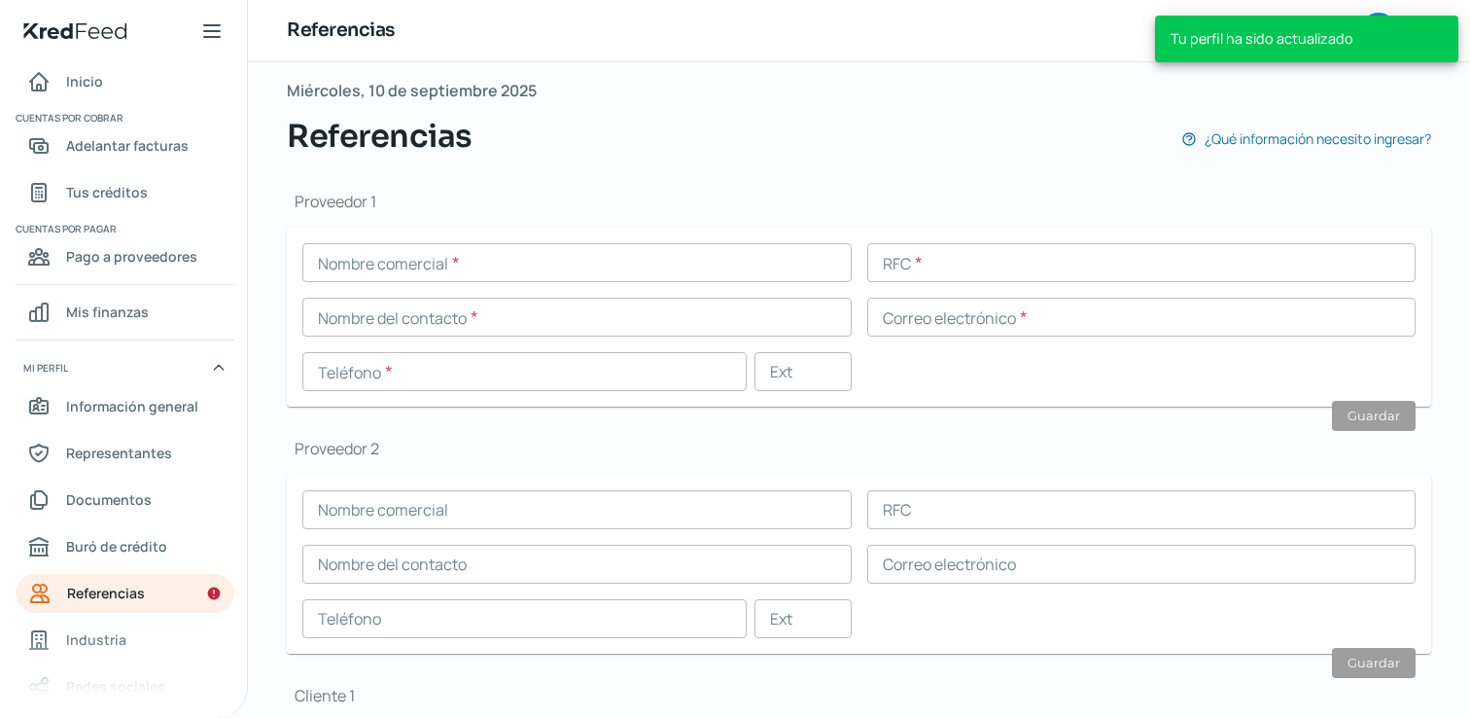
scroll to position [105, 0]
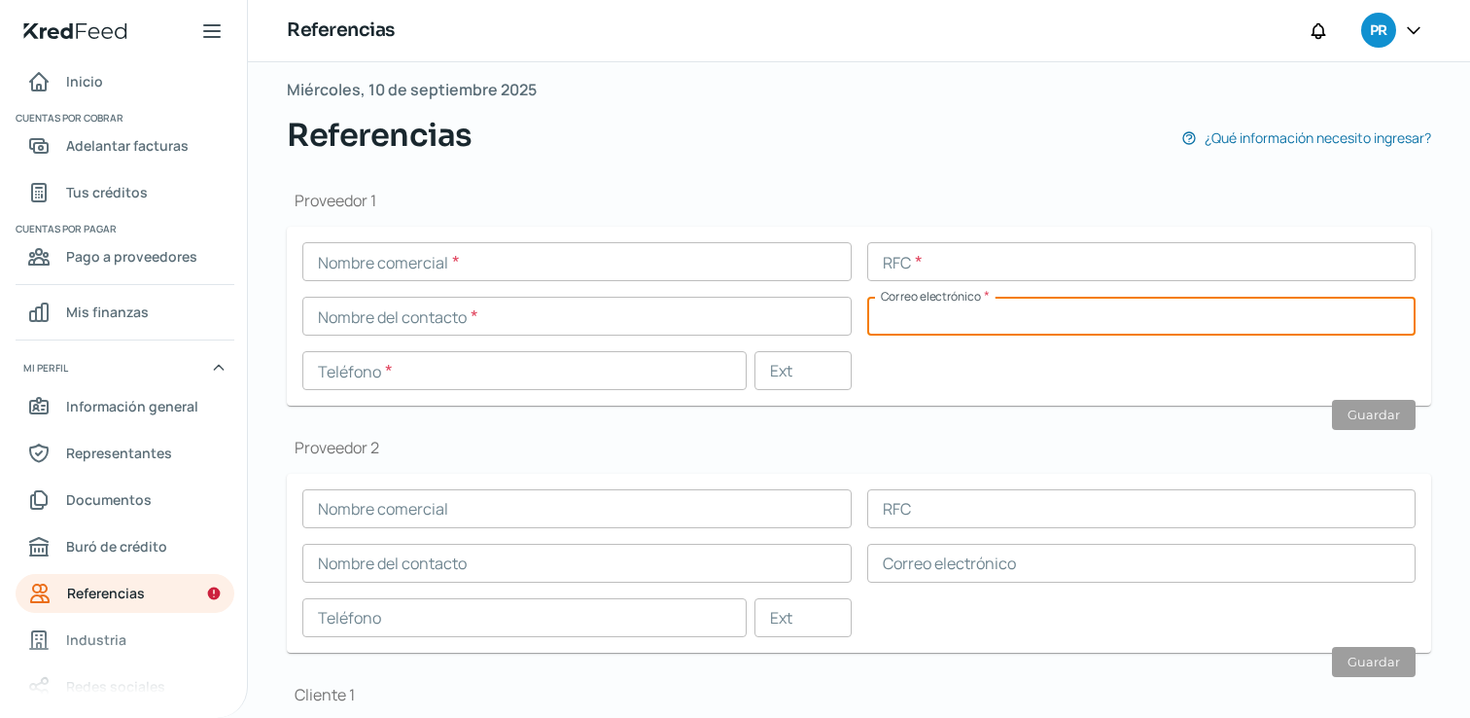
click at [937, 310] on input "text" at bounding box center [1141, 316] width 549 height 39
paste input "[EMAIL_ADDRESS][DOMAIN_NAME]"
type input "[EMAIL_ADDRESS][DOMAIN_NAME]"
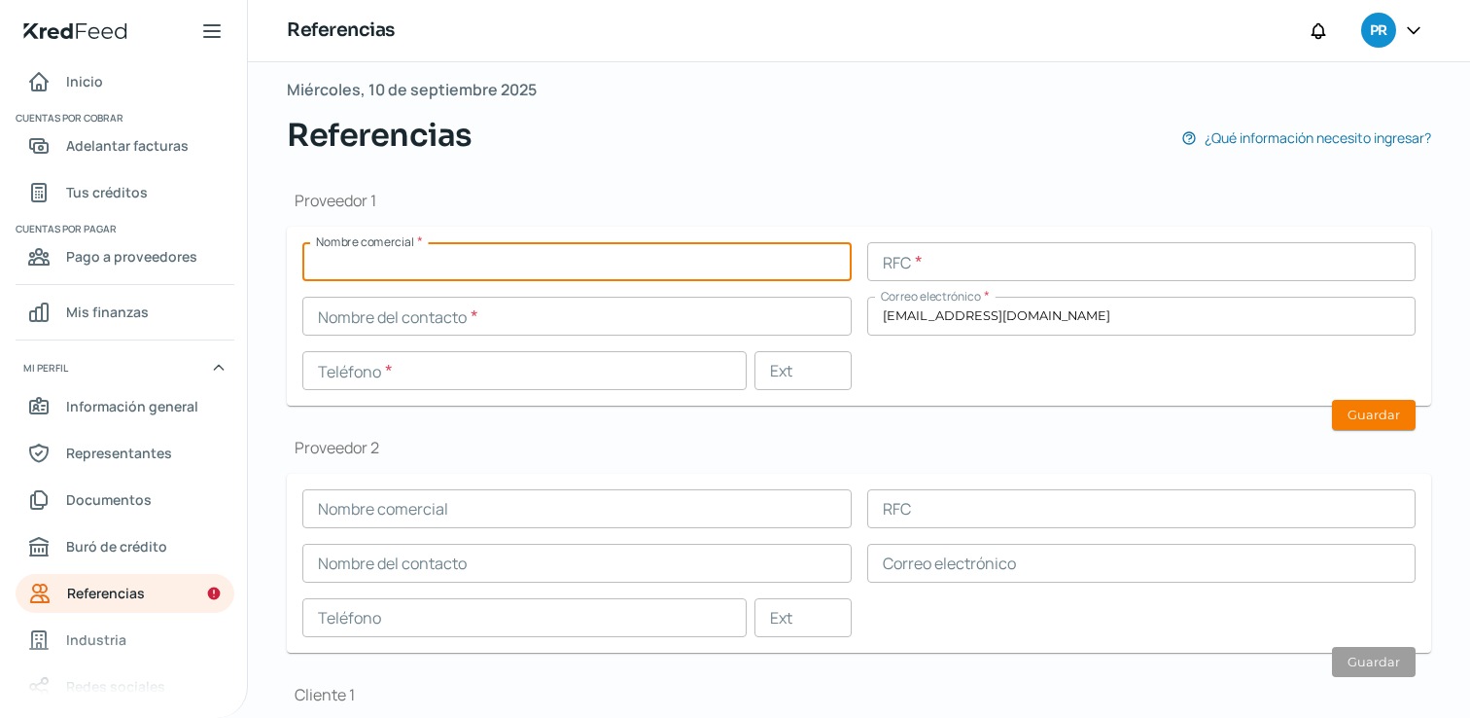
click at [734, 269] on input "text" at bounding box center [576, 261] width 549 height 39
type input "[PERSON_NAME]"
click at [728, 316] on input "text" at bounding box center [576, 316] width 549 height 39
click at [521, 275] on input "[PERSON_NAME]" at bounding box center [576, 261] width 549 height 39
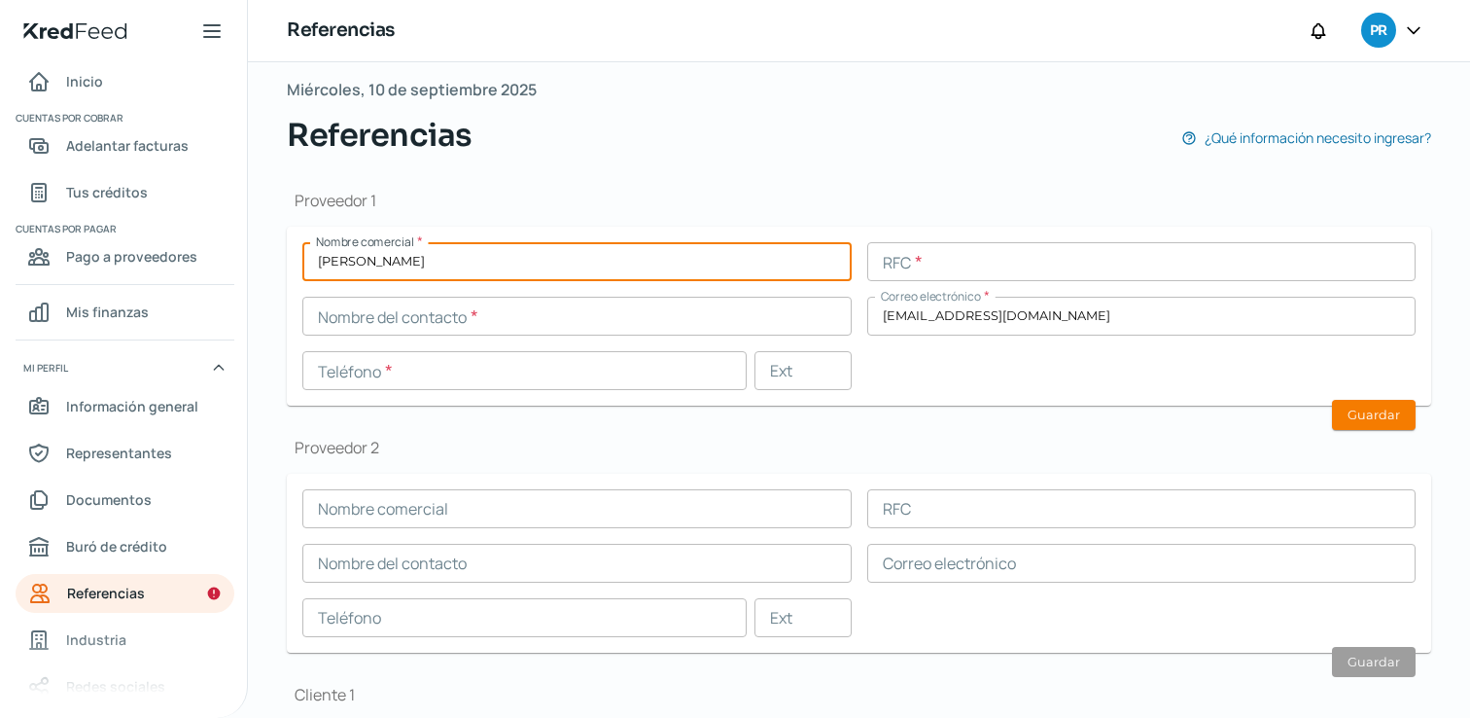
click at [521, 275] on input "[PERSON_NAME]" at bounding box center [576, 261] width 549 height 39
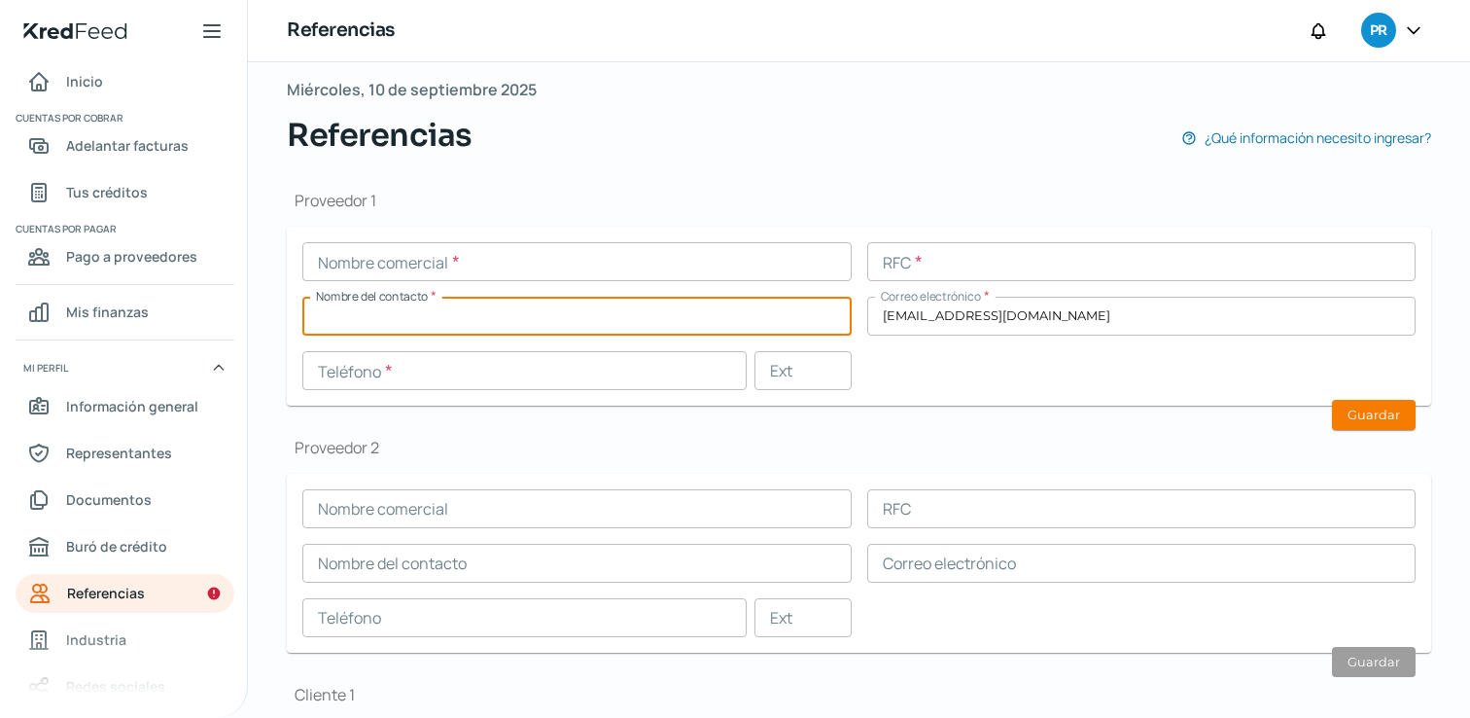
click at [514, 320] on input "text" at bounding box center [576, 316] width 549 height 39
paste input "[PERSON_NAME]"
type input "[PERSON_NAME]"
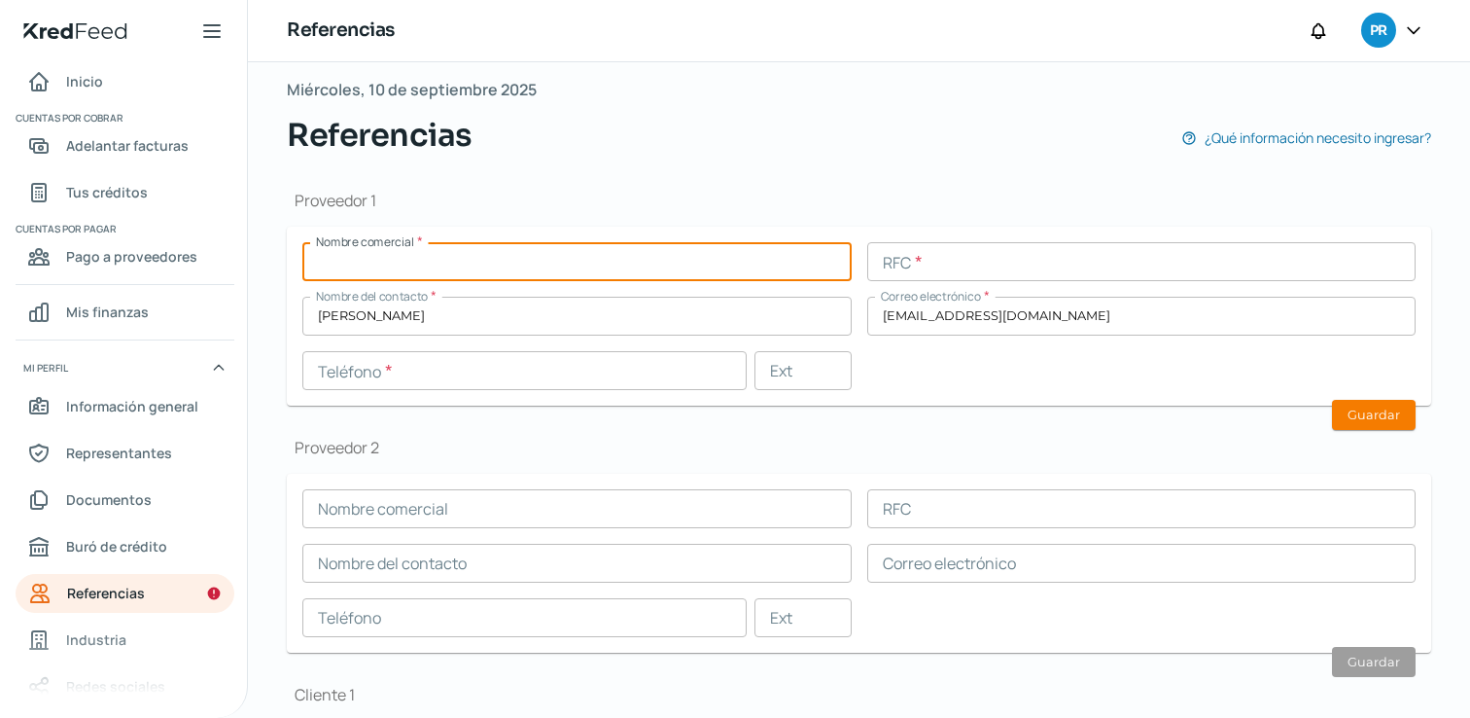
click at [515, 255] on input "text" at bounding box center [576, 261] width 549 height 39
click at [347, 262] on input "Infolele" at bounding box center [576, 261] width 549 height 39
type input "Infoele"
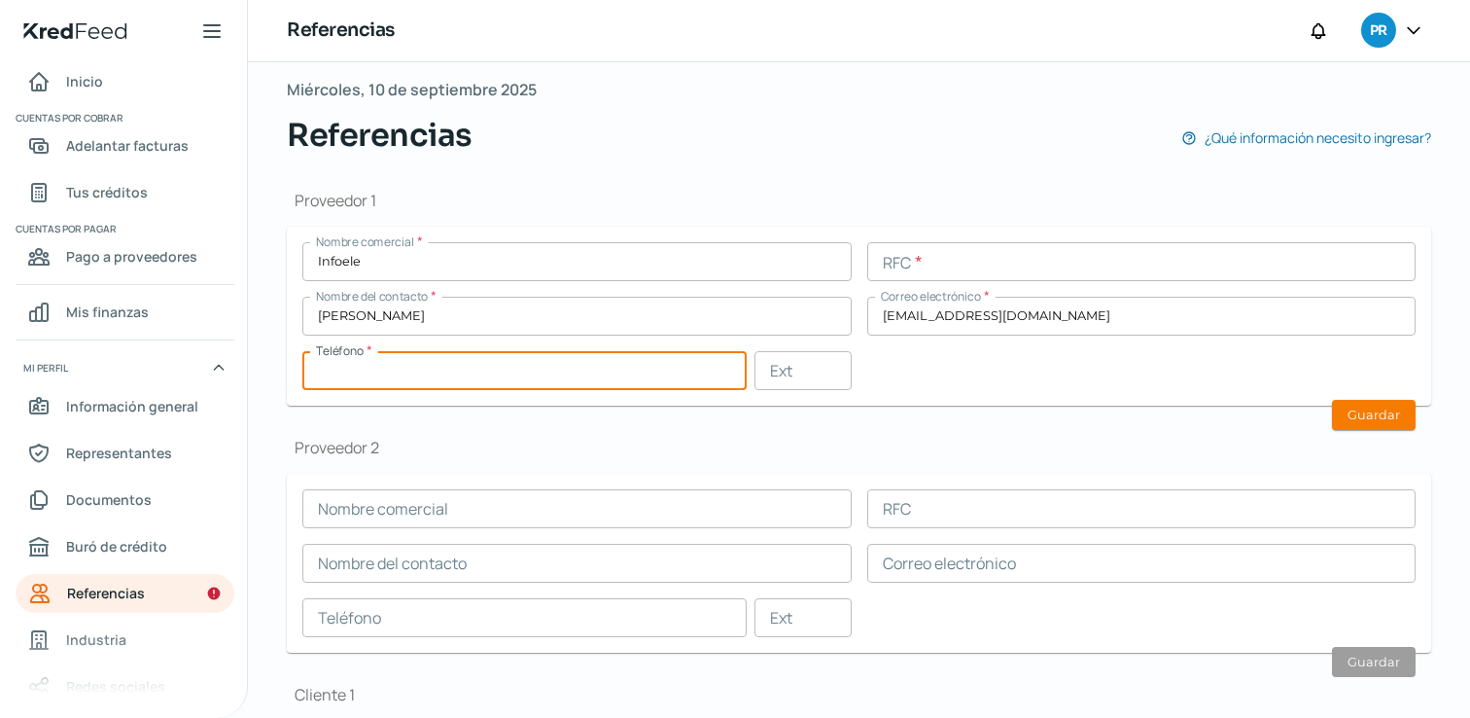
click at [612, 373] on input "text" at bounding box center [524, 370] width 444 height 39
paste input "55 - 5663 - 3939"
type input "55 - 5663 - 3939"
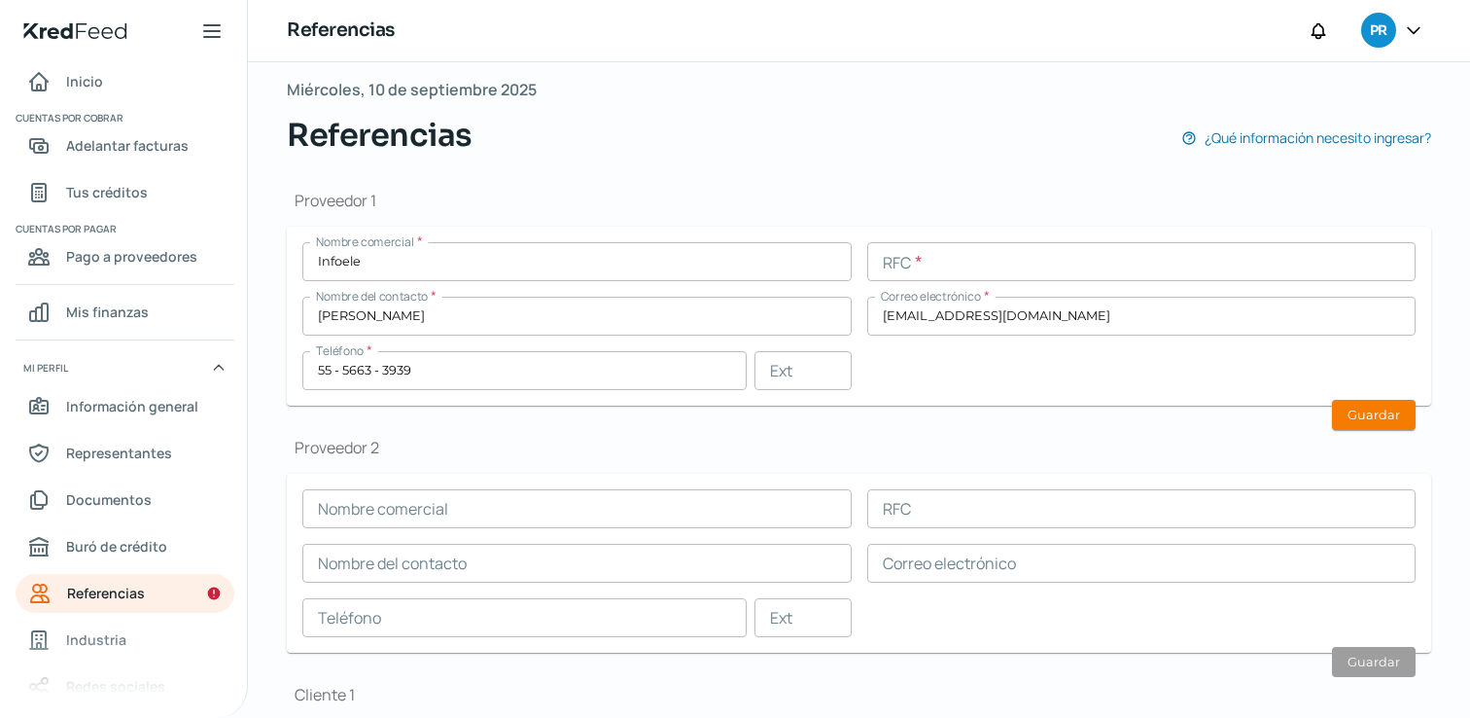
click at [952, 371] on div "Nombre comercial * Infoele RFC * Nombre del contacto * [PERSON_NAME] Correo ele…" at bounding box center [858, 316] width 1113 height 148
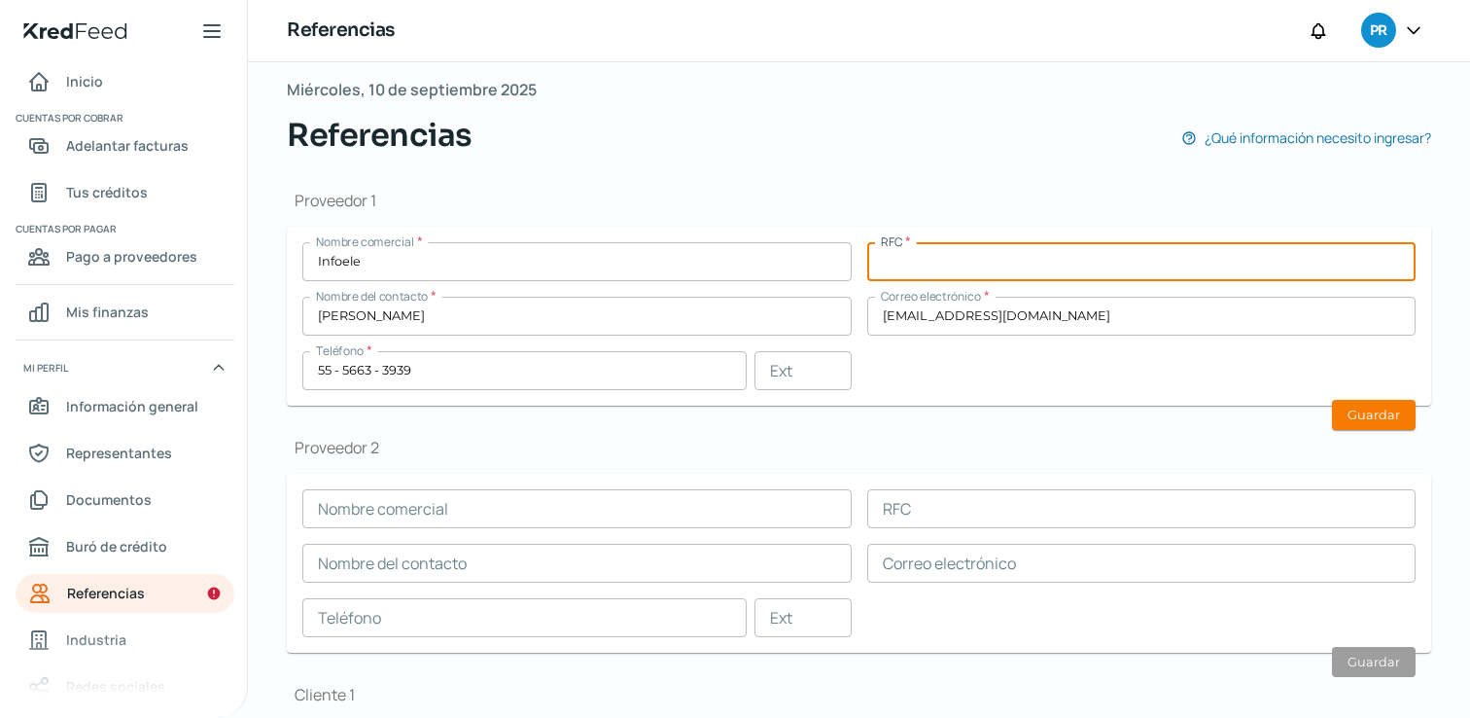
click at [1008, 260] on input "text" at bounding box center [1141, 261] width 549 height 39
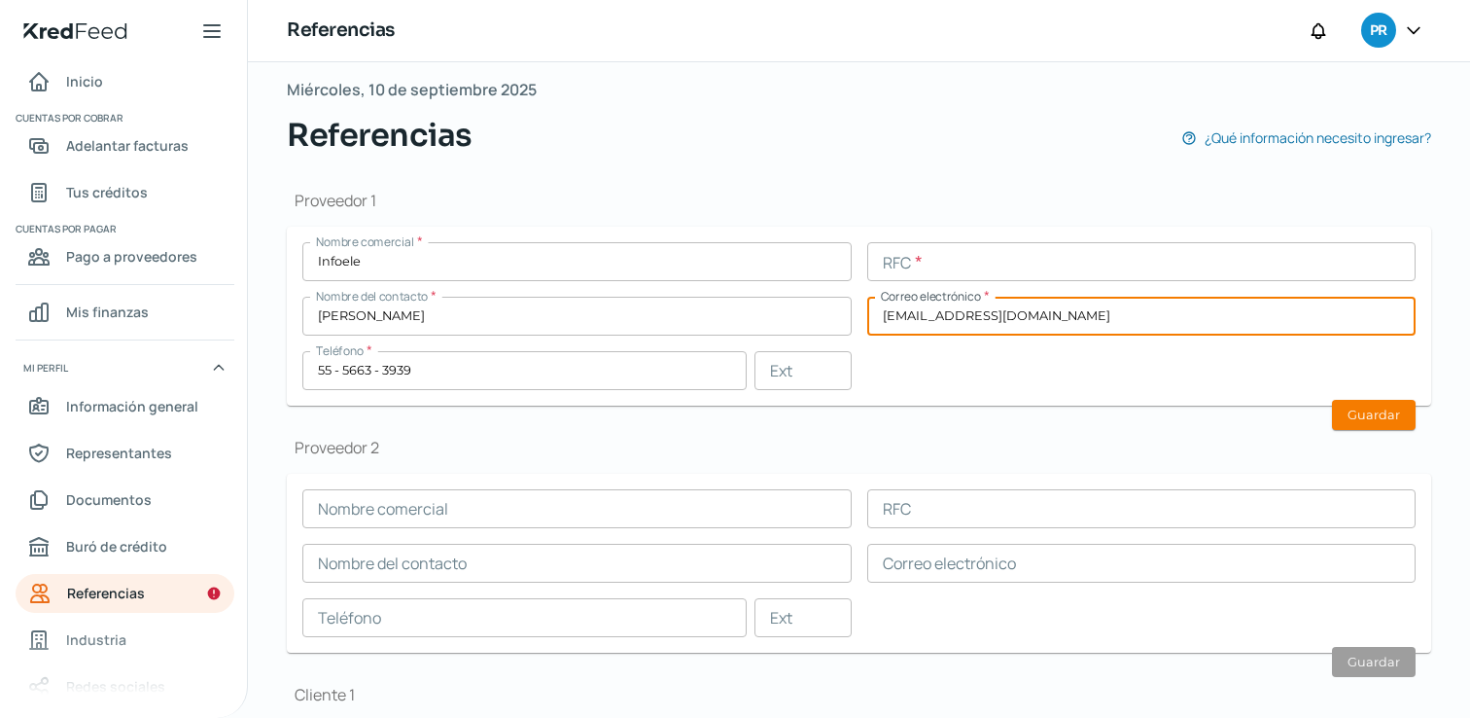
click at [1005, 317] on input "[EMAIL_ADDRESS][DOMAIN_NAME]" at bounding box center [1141, 316] width 549 height 39
click at [1044, 310] on input "[EMAIL_ADDRESS][DOMAIN_NAME]" at bounding box center [1141, 316] width 549 height 39
type input "[EMAIL_ADDRESS][DOMAIN_NAME]"
click at [1011, 368] on div "Nombre comercial * Infoele RFC * Nombre del contacto * [PERSON_NAME] Correo ele…" at bounding box center [858, 316] width 1113 height 148
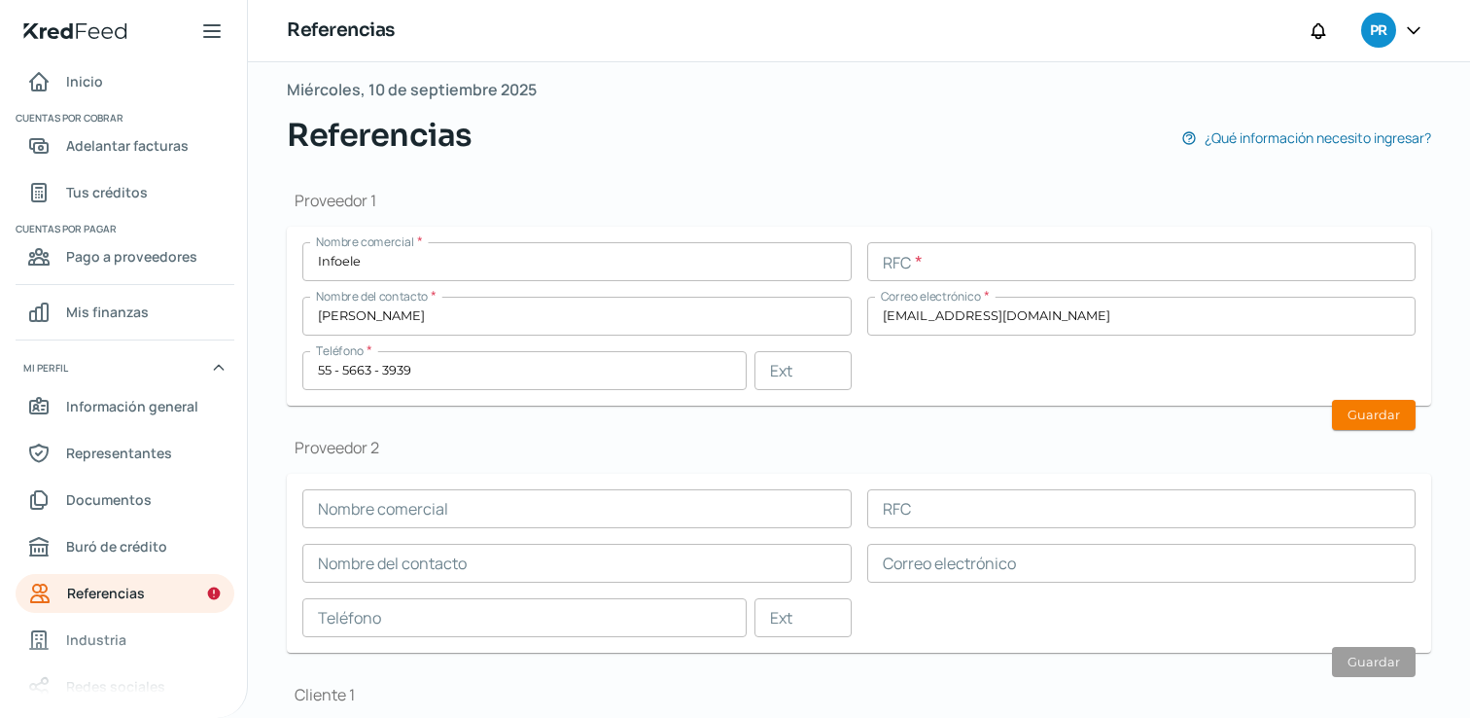
click at [928, 263] on input "text" at bounding box center [1141, 261] width 549 height 39
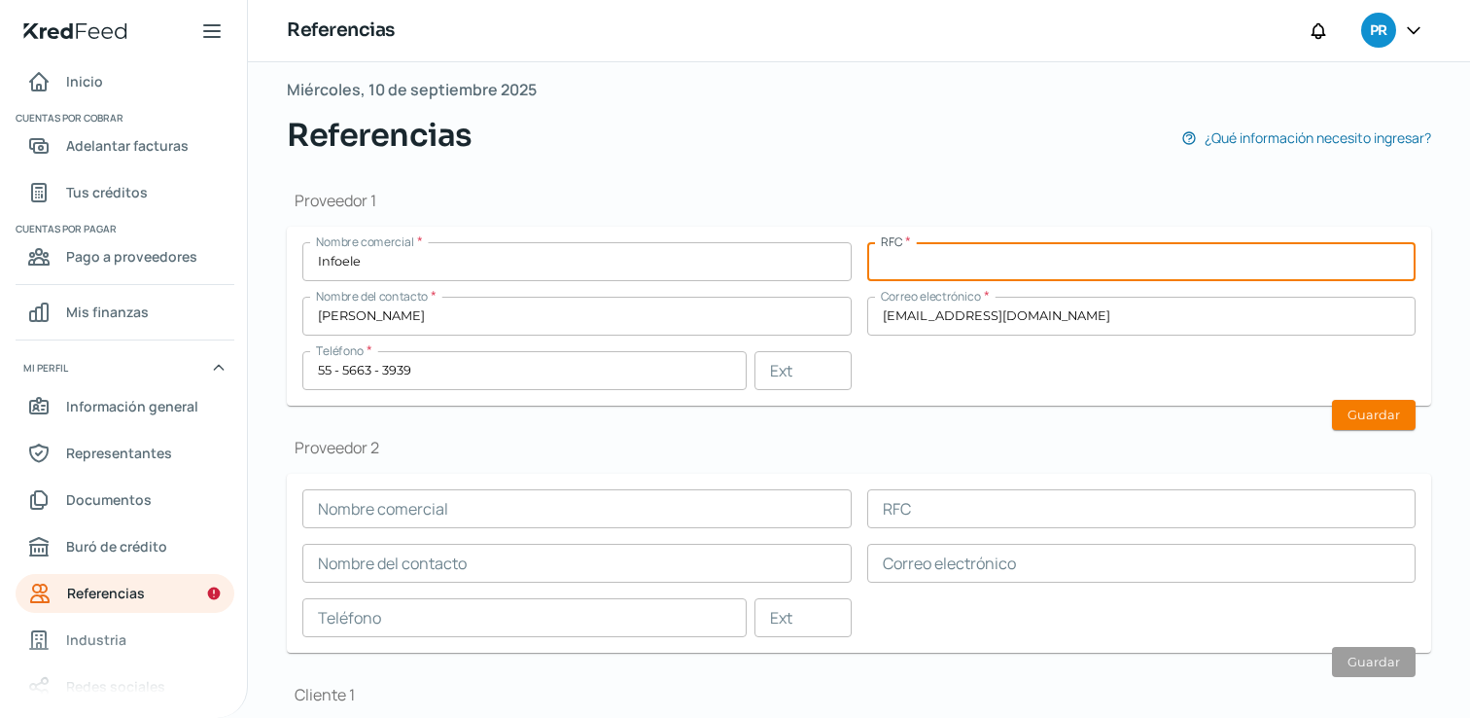
paste input "CDC140520E52"
type input "CDC140520E52"
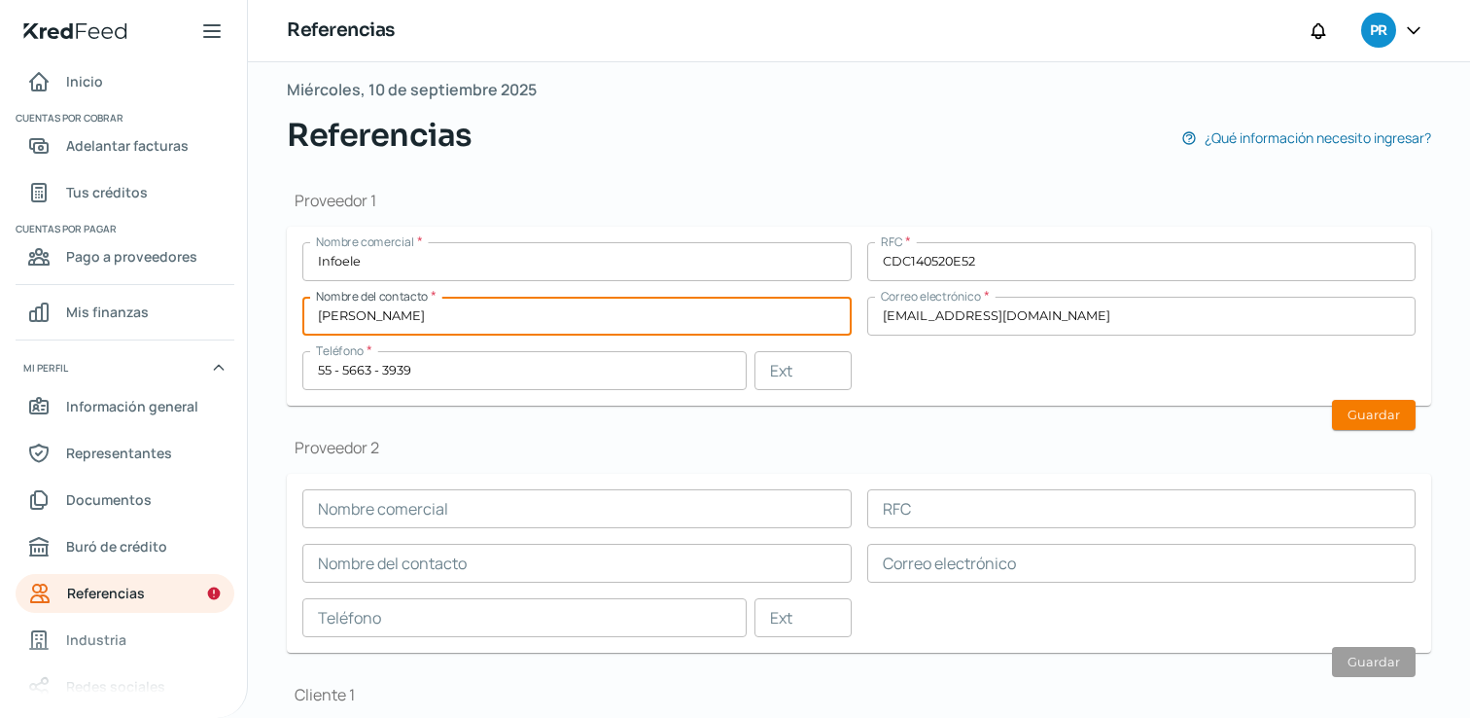
drag, startPoint x: 472, startPoint y: 314, endPoint x: 263, endPoint y: 298, distance: 209.6
click at [263, 298] on div "Falta información para realizar tu análisis Aquí [DATE] Referencias ¿Qué inform…" at bounding box center [859, 590] width 1222 height 1267
type input "[PERSON_NAME]"
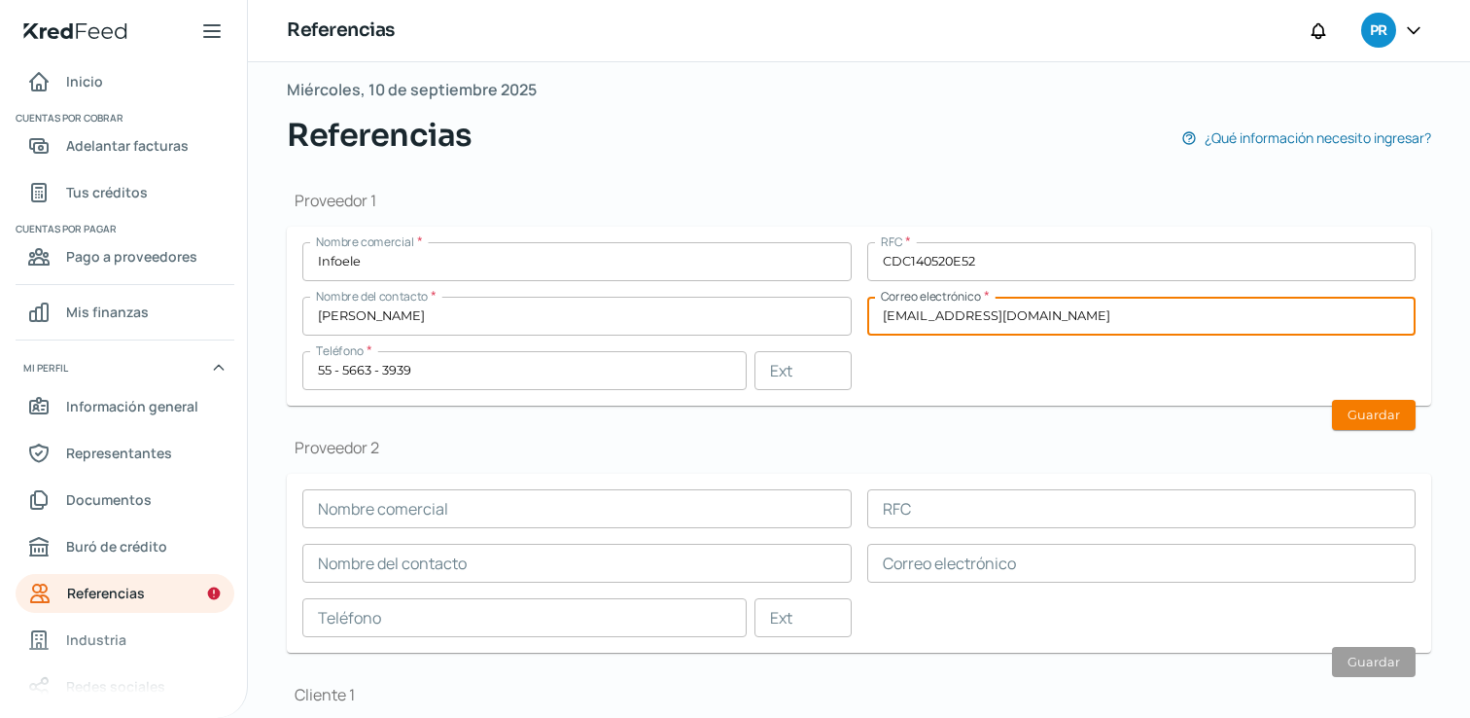
drag, startPoint x: 1036, startPoint y: 314, endPoint x: 955, endPoint y: 314, distance: 81.7
click at [955, 314] on input "[EMAIL_ADDRESS][DOMAIN_NAME]" at bounding box center [1141, 316] width 549 height 39
drag, startPoint x: 940, startPoint y: 315, endPoint x: 753, endPoint y: 311, distance: 186.7
click at [753, 312] on div "Nombre comercial * Infoele RFC * CDC140520E52 Nombre del contacto * [PERSON_NAM…" at bounding box center [858, 316] width 1113 height 148
type input "[EMAIL_ADDRESS][DOMAIN_NAME]"
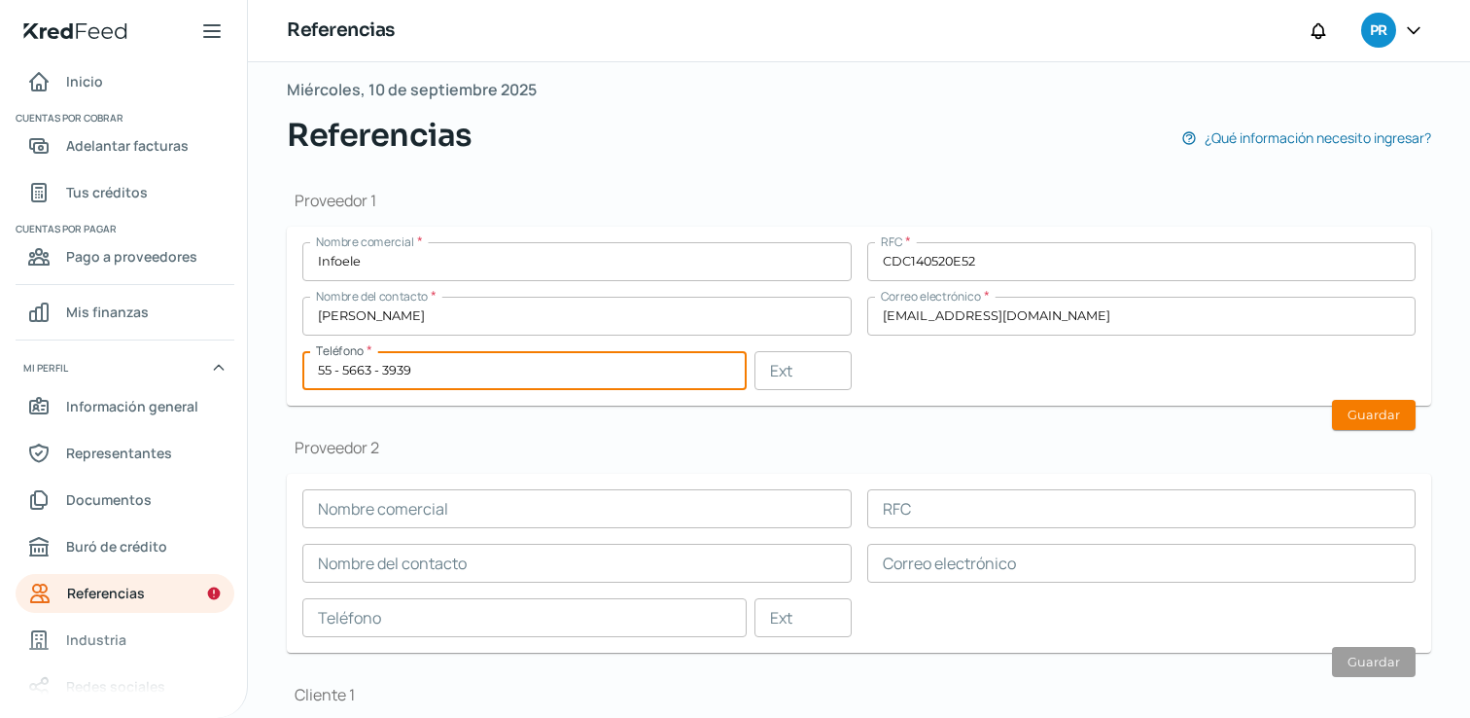
click at [450, 365] on input "55 - 5663 - 3939" at bounding box center [524, 370] width 444 height 39
paste input "358 - 1748"
type input "55 - 5358 - 1748"
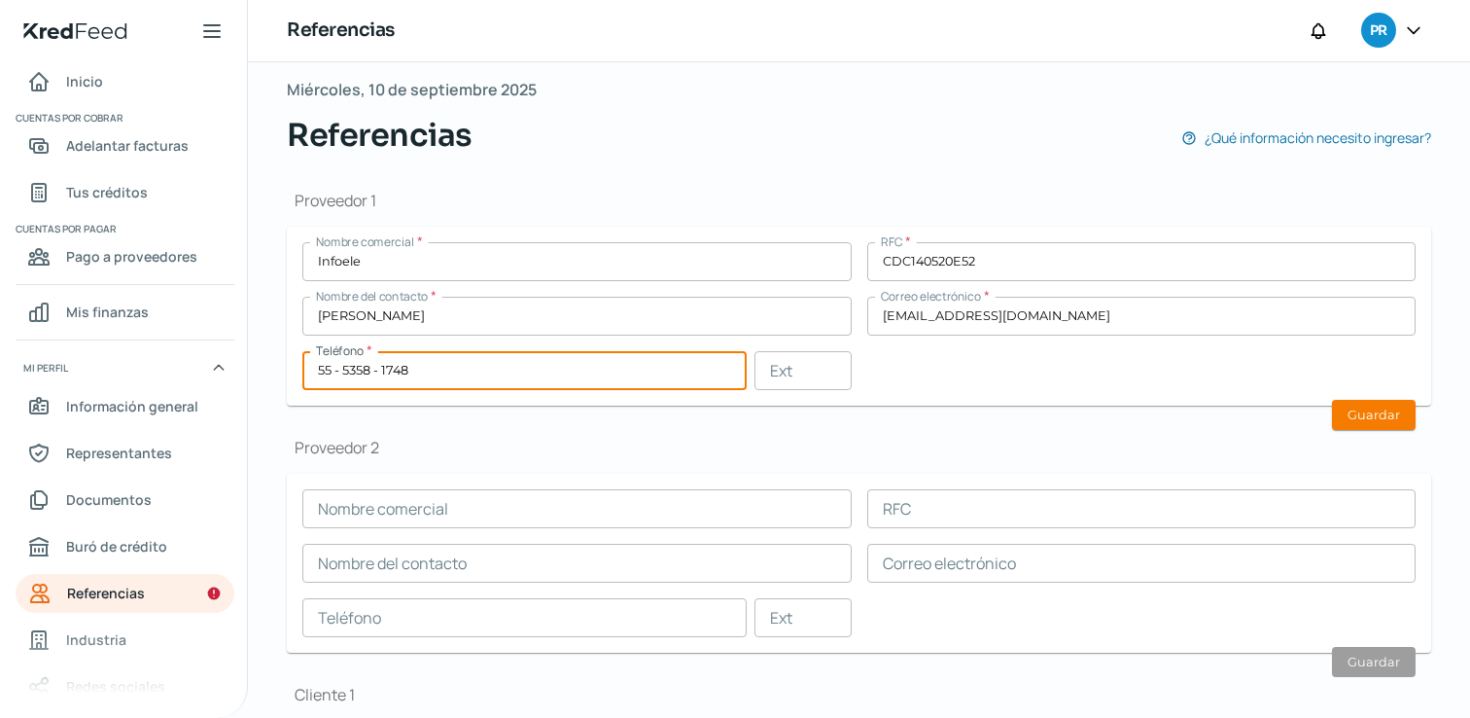
click at [613, 268] on input "Infoele" at bounding box center [576, 261] width 549 height 39
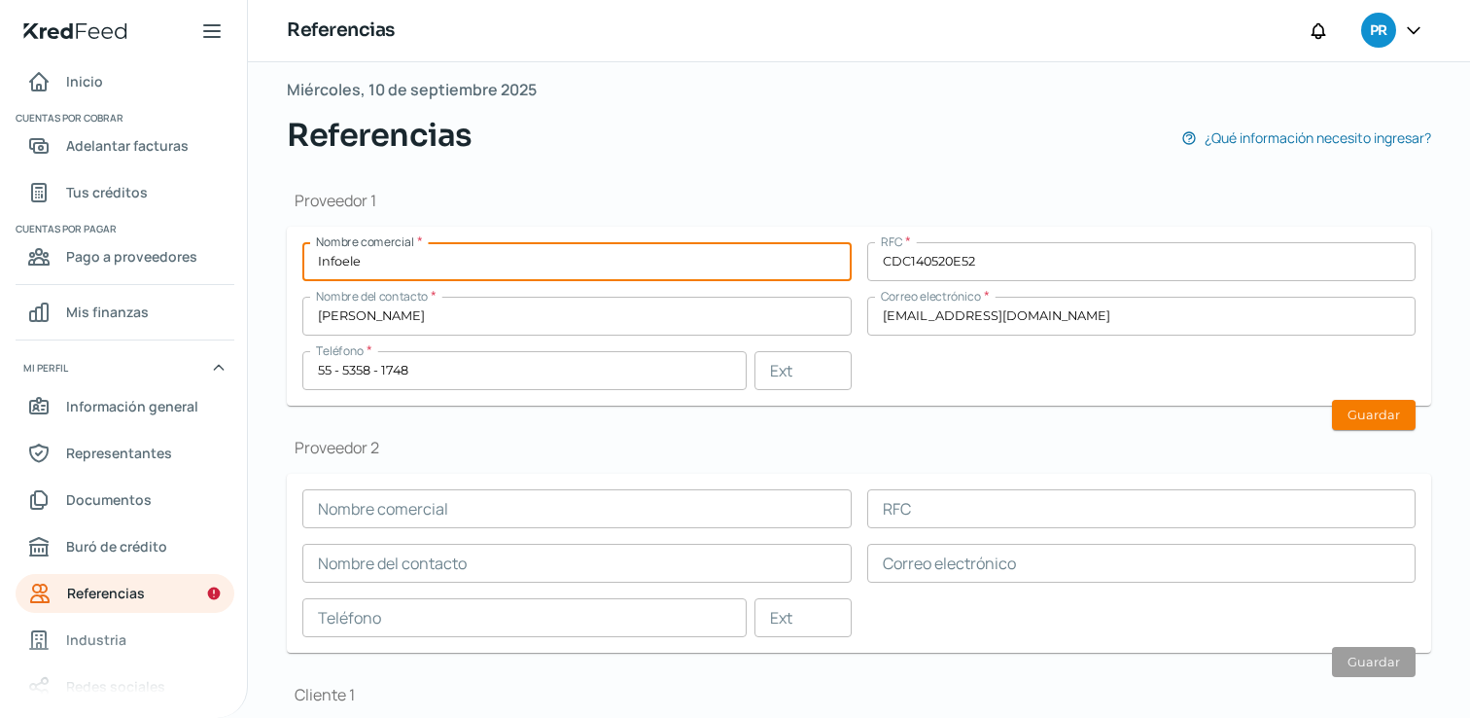
click at [613, 268] on input "Infoele" at bounding box center [576, 261] width 549 height 39
paste input "C&M DISTRIBUCION CIENTIFICA"
type input "C&M DISTRIBUCION CIENTIFICA"
click at [1351, 408] on button "Guardar" at bounding box center [1374, 415] width 84 height 30
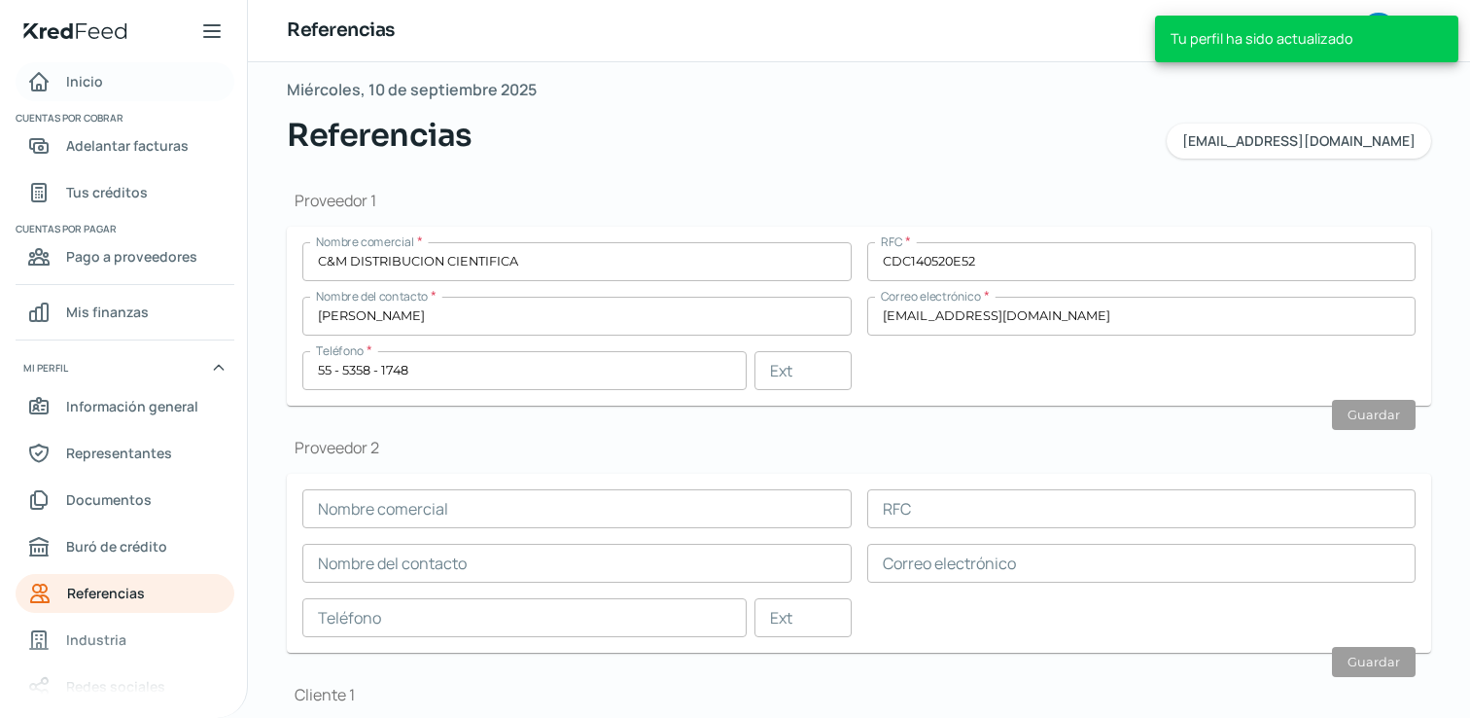
click at [100, 81] on link "Inicio" at bounding box center [125, 81] width 219 height 39
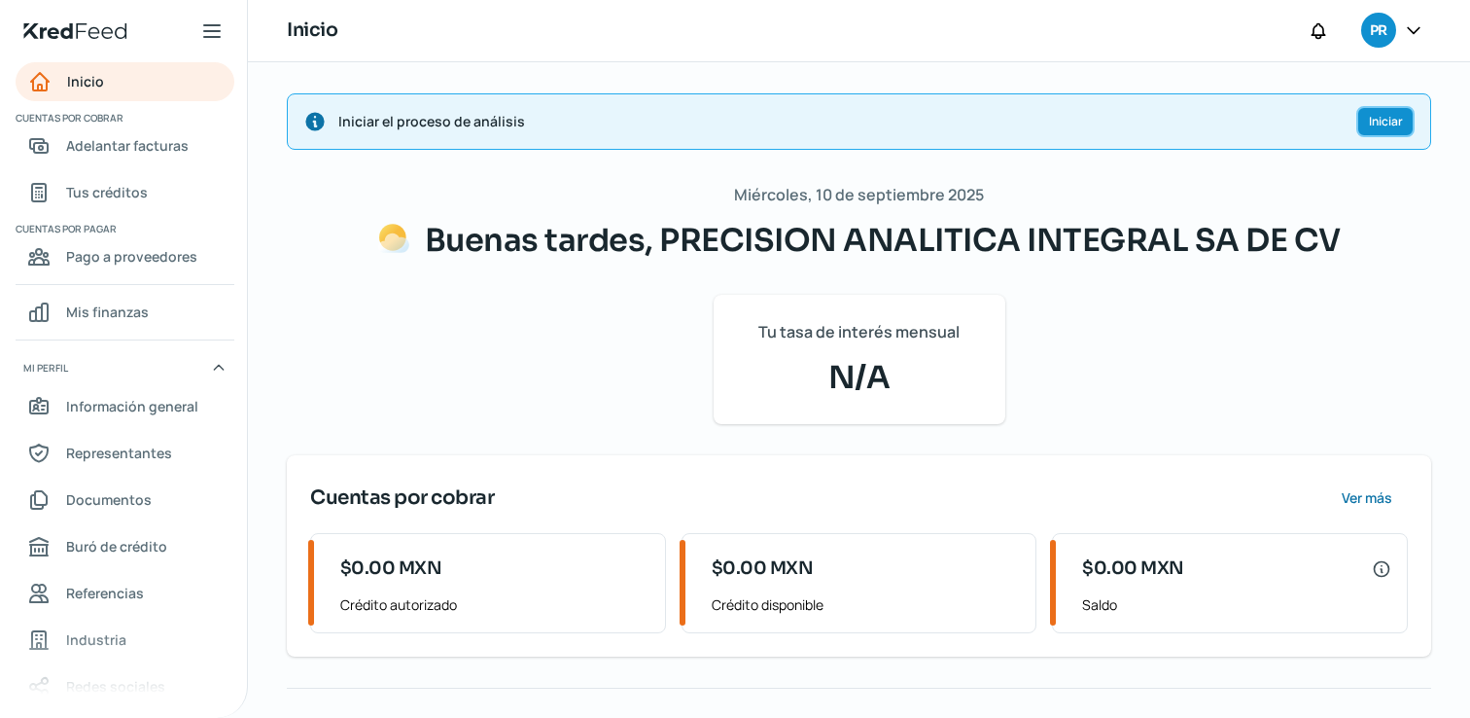
click at [1379, 120] on span "Iniciar" at bounding box center [1386, 122] width 34 height 12
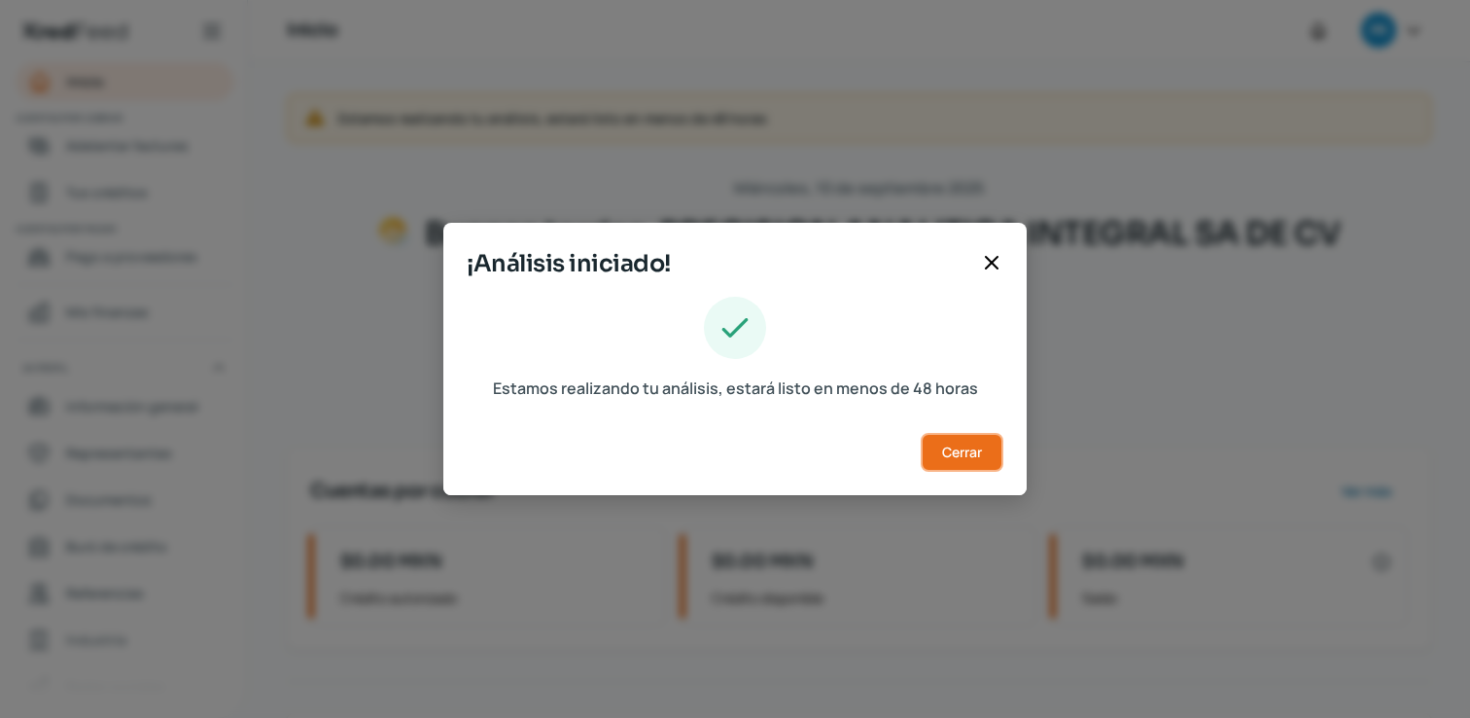
click at [978, 455] on span "Cerrar" at bounding box center [962, 452] width 40 height 14
